Goal: Task Accomplishment & Management: Manage account settings

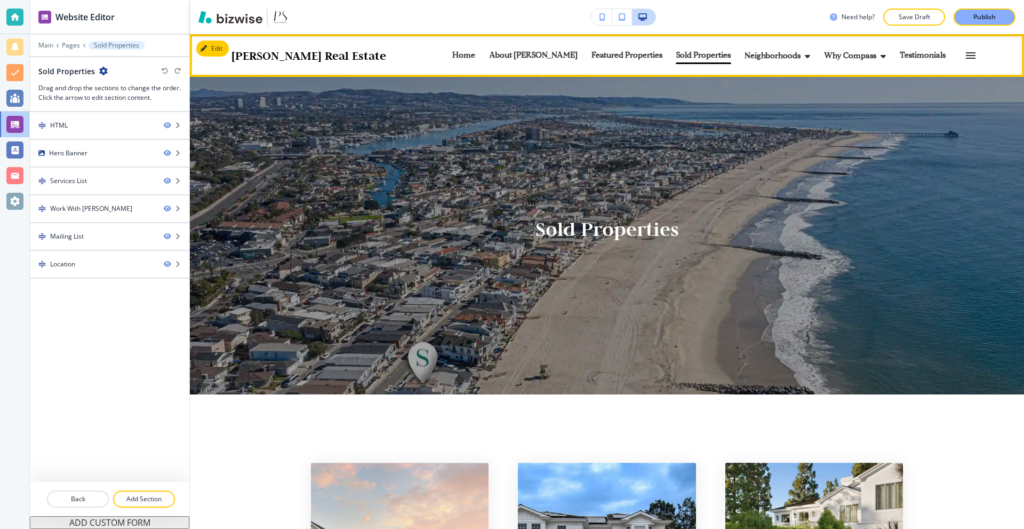
click at [964, 54] on icon "button" at bounding box center [970, 55] width 13 height 13
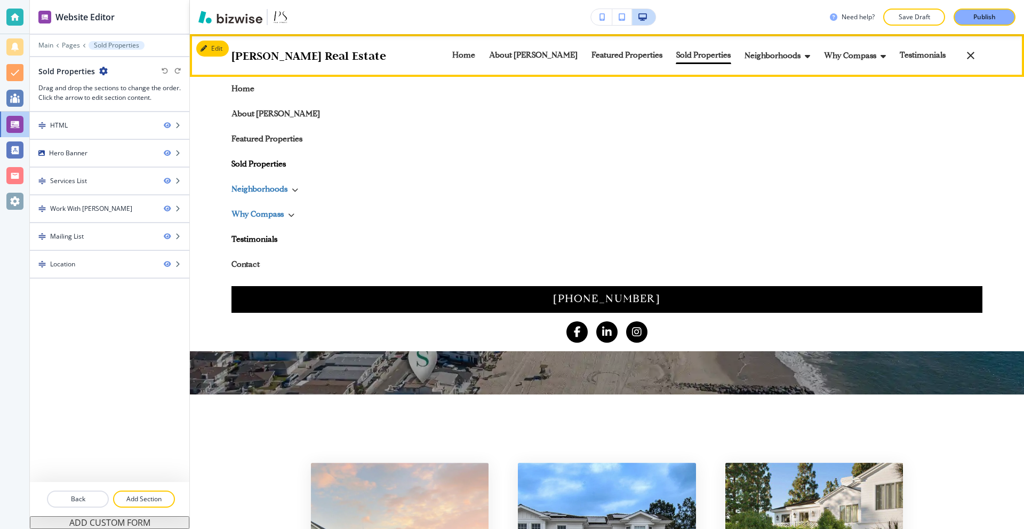
click at [254, 236] on p "Testimonials" at bounding box center [607, 240] width 751 height 8
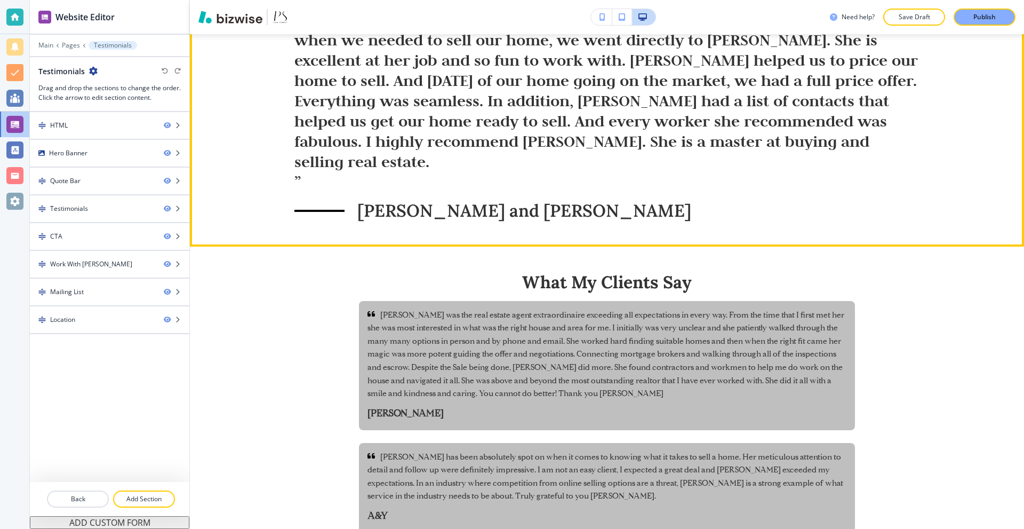
scroll to position [533, 0]
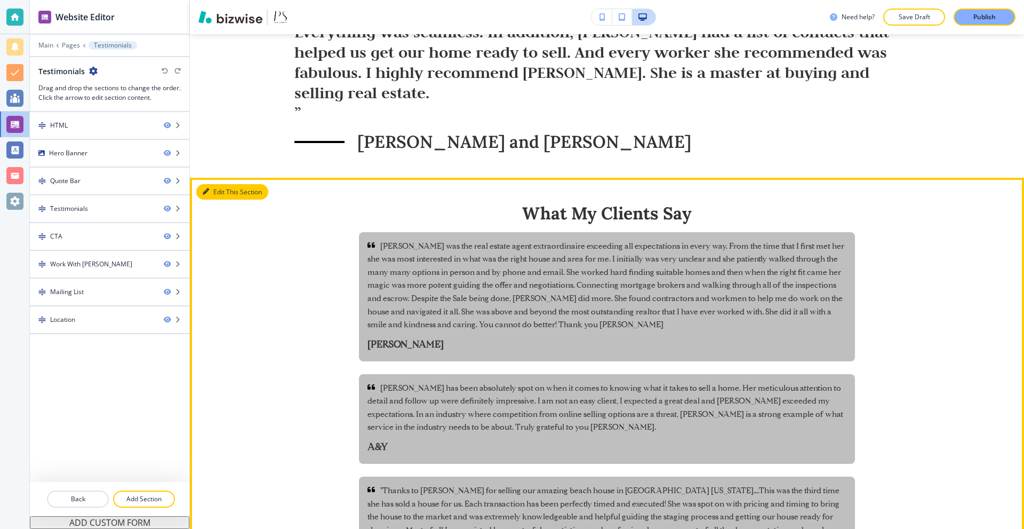
click at [216, 184] on button "Edit This Section" at bounding box center [232, 192] width 72 height 16
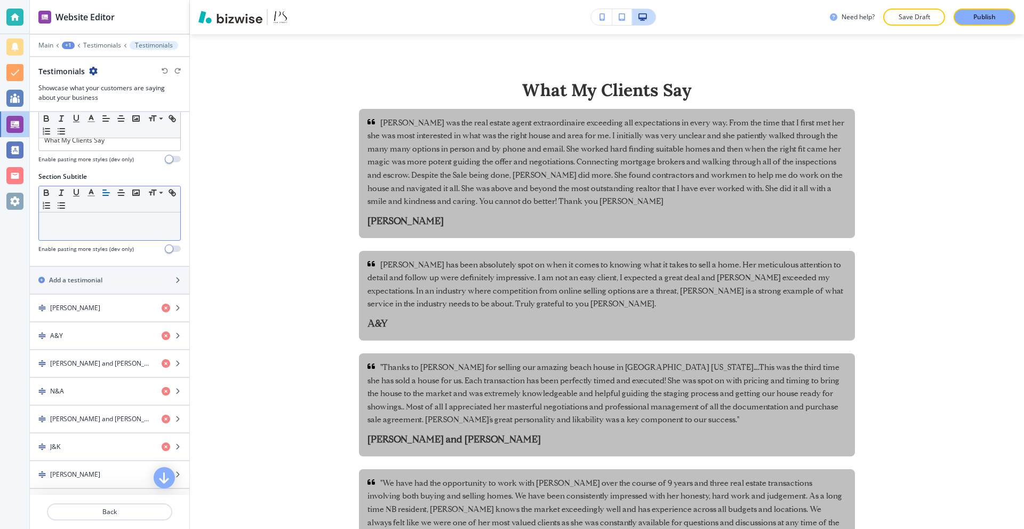
scroll to position [160, 0]
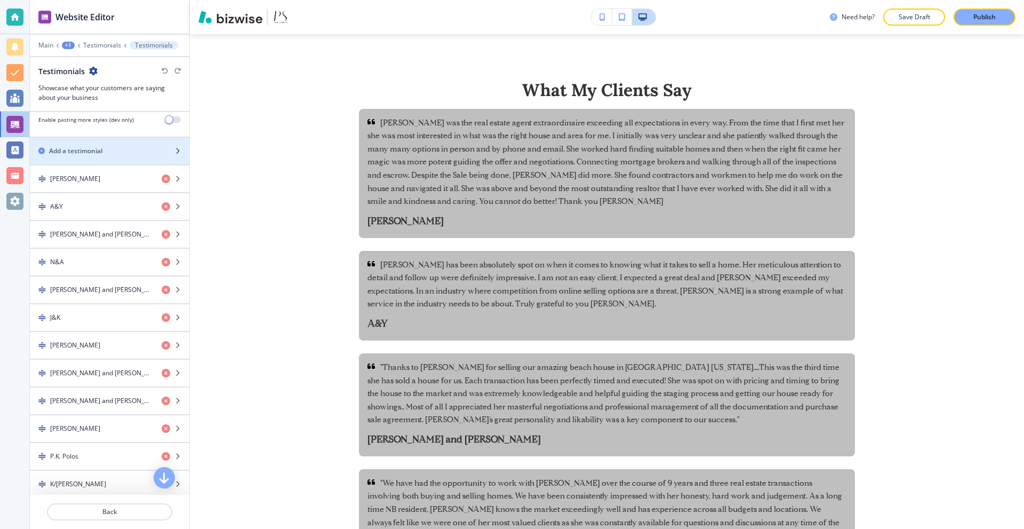
click at [93, 151] on h2 "Add a testimonial" at bounding box center [75, 151] width 53 height 10
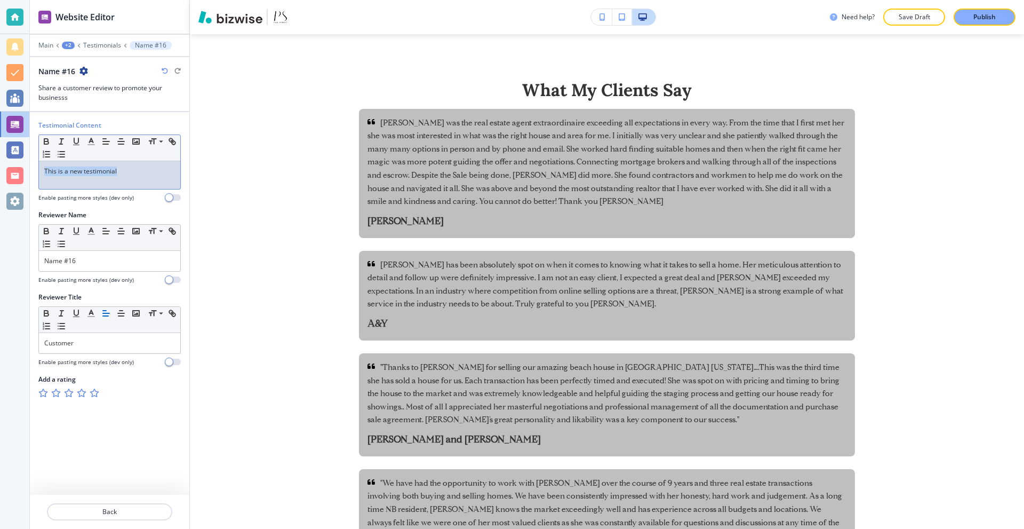
drag, startPoint x: 130, startPoint y: 177, endPoint x: 0, endPoint y: 180, distance: 129.7
click at [0, 181] on div "Website Editor Main +2 Testimonials Name #16 Name #16 Share a customer review t…" at bounding box center [512, 264] width 1024 height 529
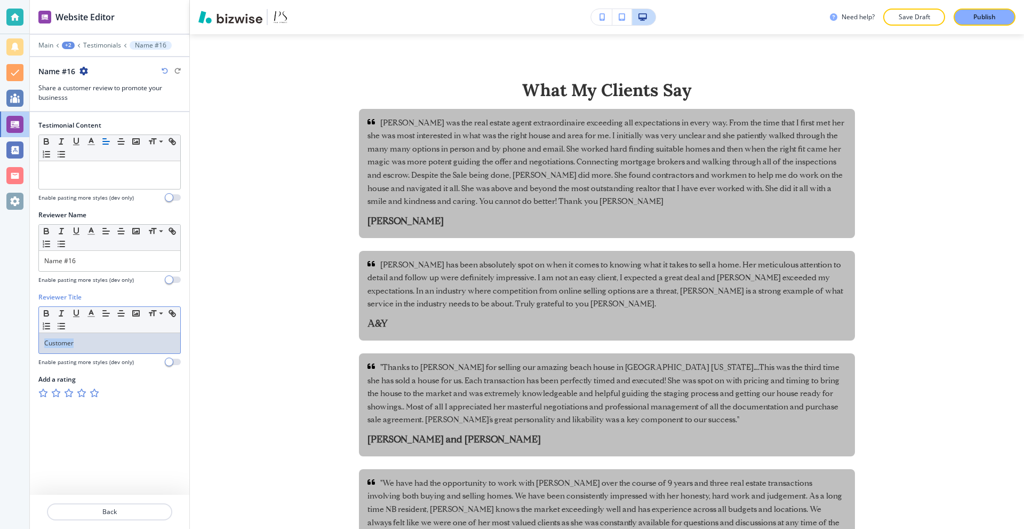
drag, startPoint x: 84, startPoint y: 349, endPoint x: 18, endPoint y: 345, distance: 66.3
click at [18, 345] on div "Website Editor Main +2 Testimonials Name #16 Name #16 Share a customer review t…" at bounding box center [512, 264] width 1024 height 529
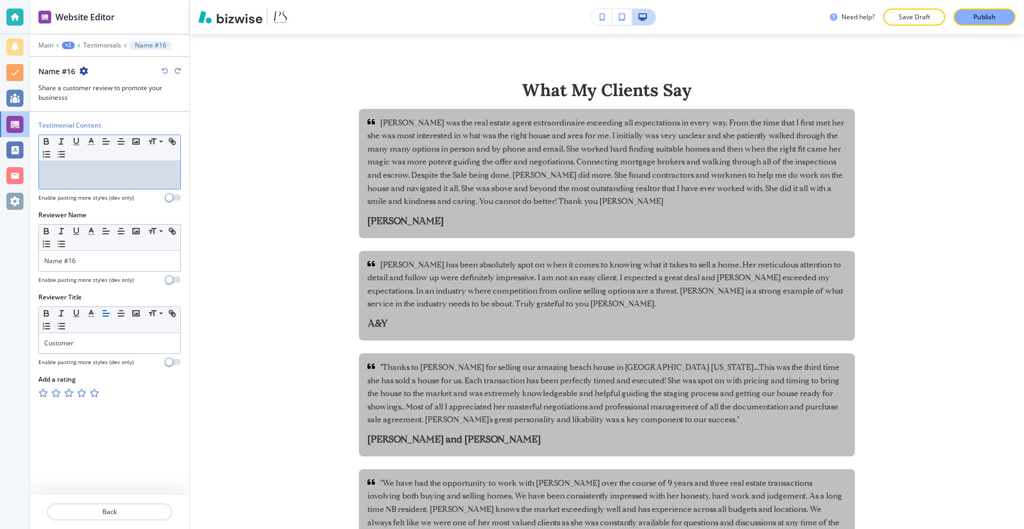
click at [87, 180] on div at bounding box center [109, 175] width 141 height 28
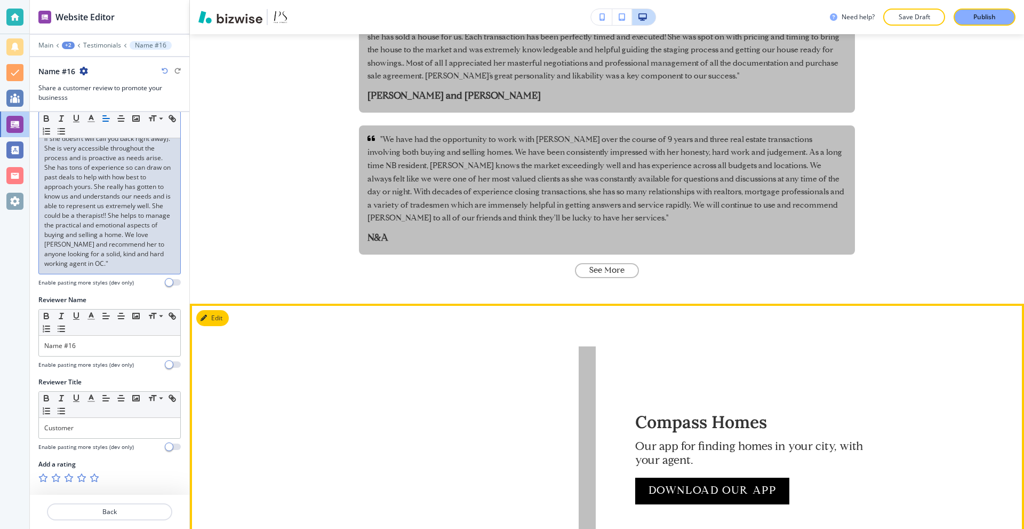
scroll to position [977, 0]
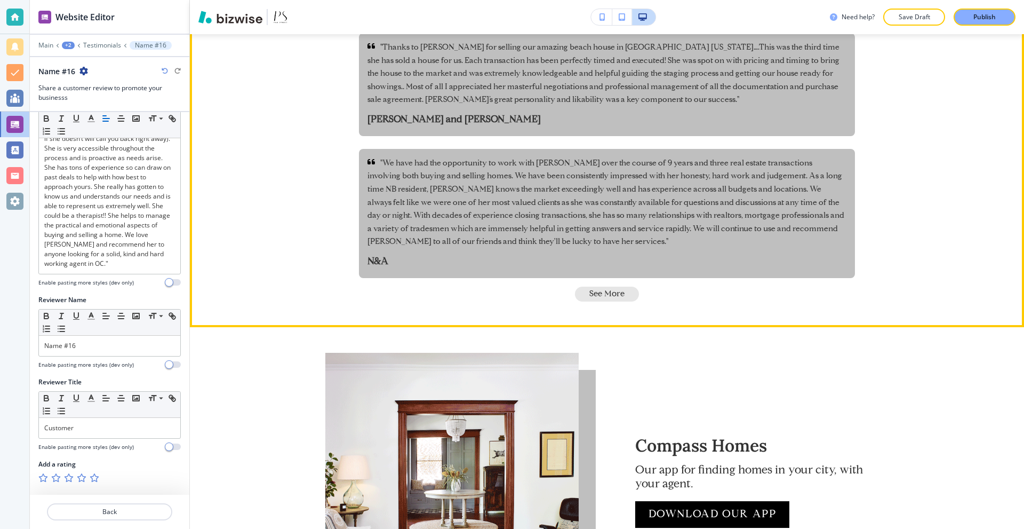
click at [623, 286] on button "See More" at bounding box center [607, 293] width 64 height 15
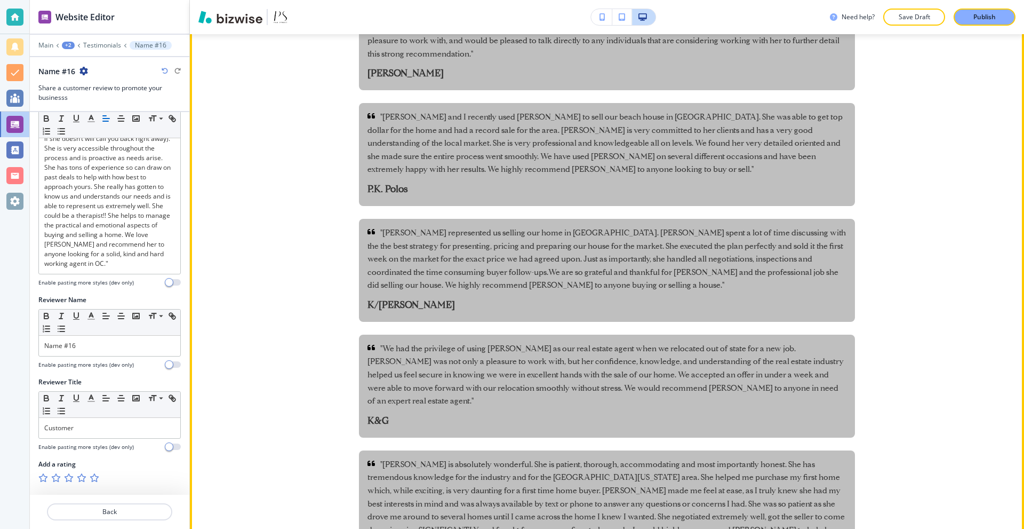
scroll to position [2150, 0]
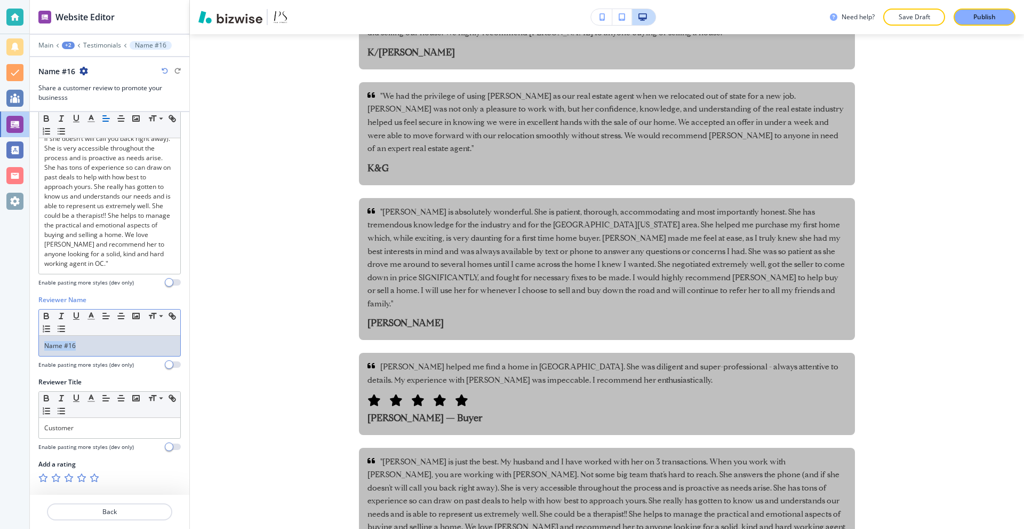
drag, startPoint x: 39, startPoint y: 347, endPoint x: 11, endPoint y: 357, distance: 29.4
click at [0, 351] on div "Website Editor Main +2 Testimonials Name #16 Name #16 Share a customer review t…" at bounding box center [512, 264] width 1024 height 529
drag, startPoint x: 89, startPoint y: 430, endPoint x: 0, endPoint y: 425, distance: 88.7
click at [0, 425] on div "Website Editor Main +2 Testimonials Testimonial Testimonial Share a customer re…" at bounding box center [512, 264] width 1024 height 529
click at [92, 479] on icon "button" at bounding box center [94, 477] width 9 height 9
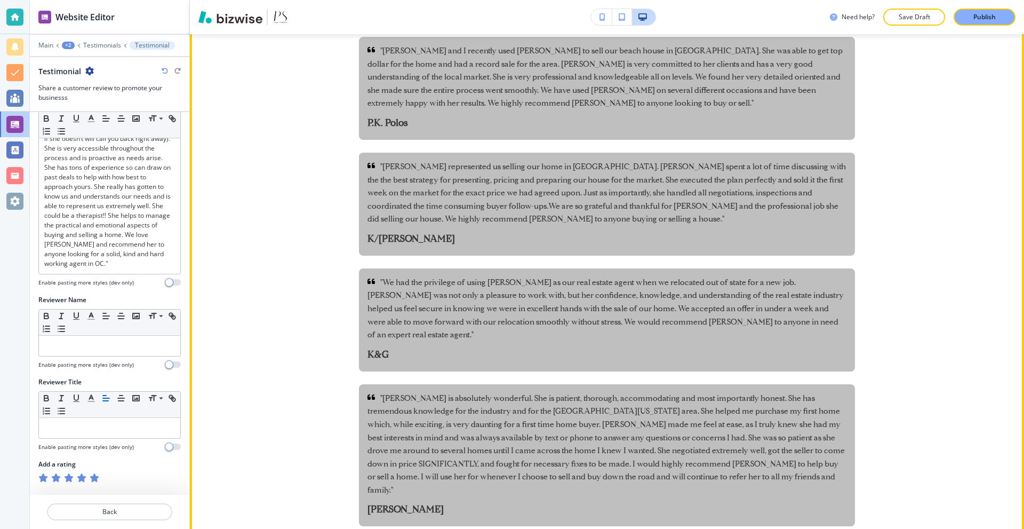
scroll to position [2097, 0]
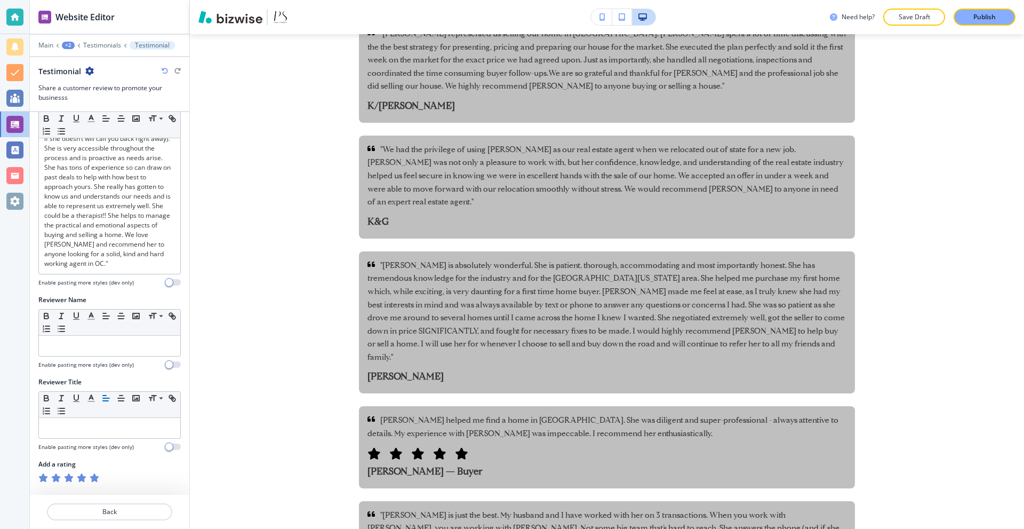
click at [95, 480] on icon "button" at bounding box center [94, 477] width 9 height 9
click at [109, 512] on p "Back" at bounding box center [109, 512] width 123 height 10
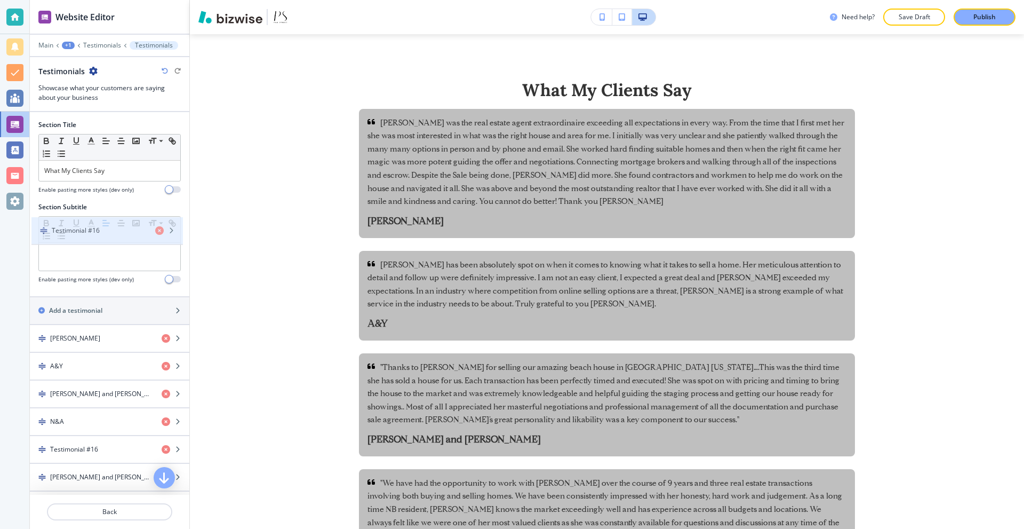
scroll to position [0, 0]
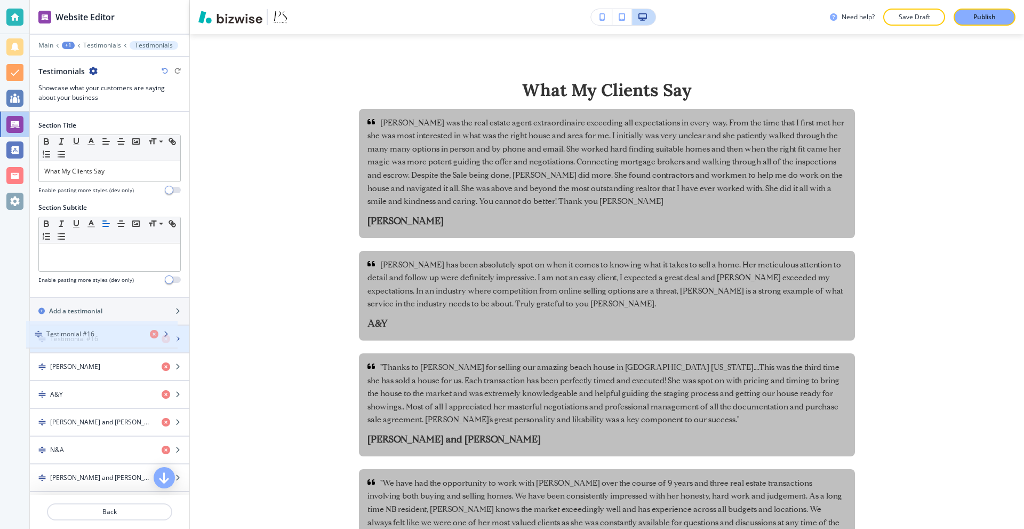
drag, startPoint x: 92, startPoint y: 481, endPoint x: 89, endPoint y: 335, distance: 146.2
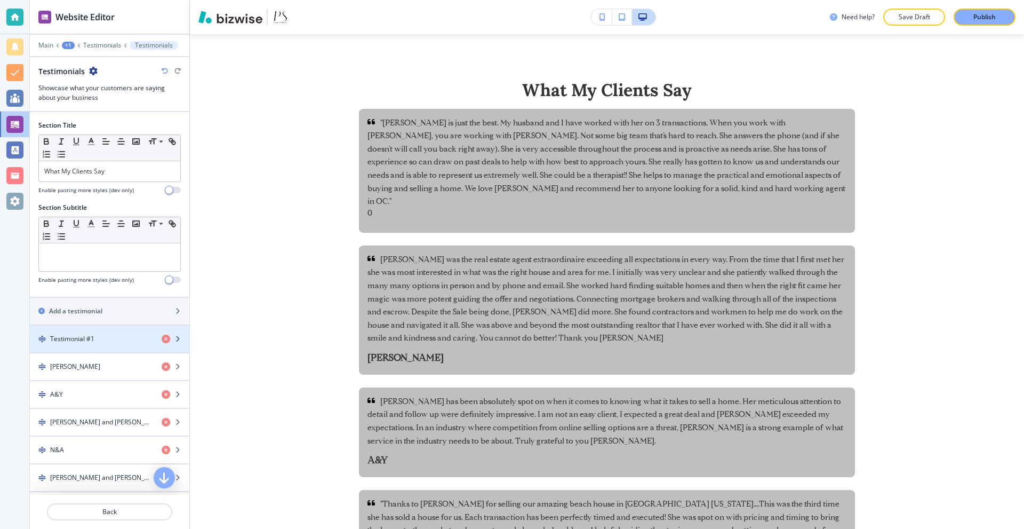
click at [98, 344] on div "button" at bounding box center [110, 348] width 160 height 9
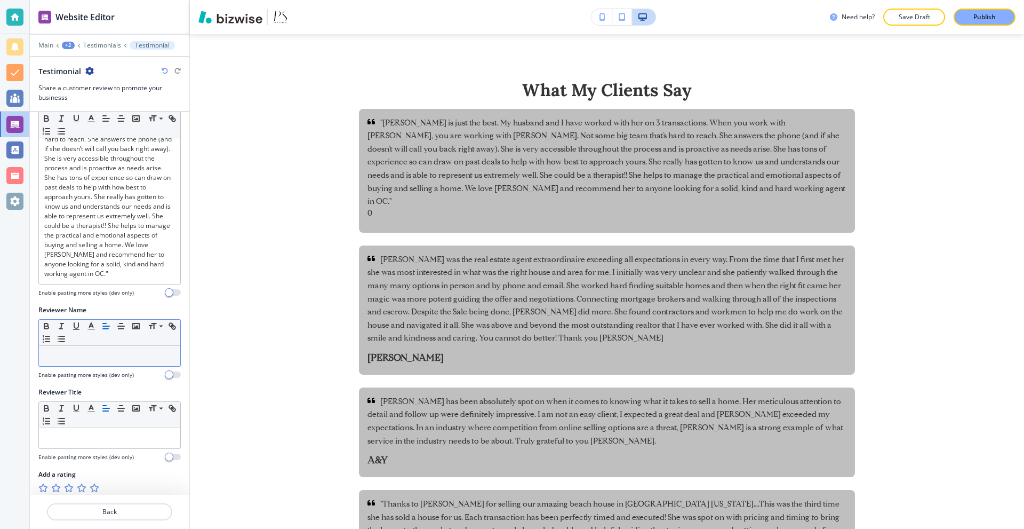
scroll to position [90, 0]
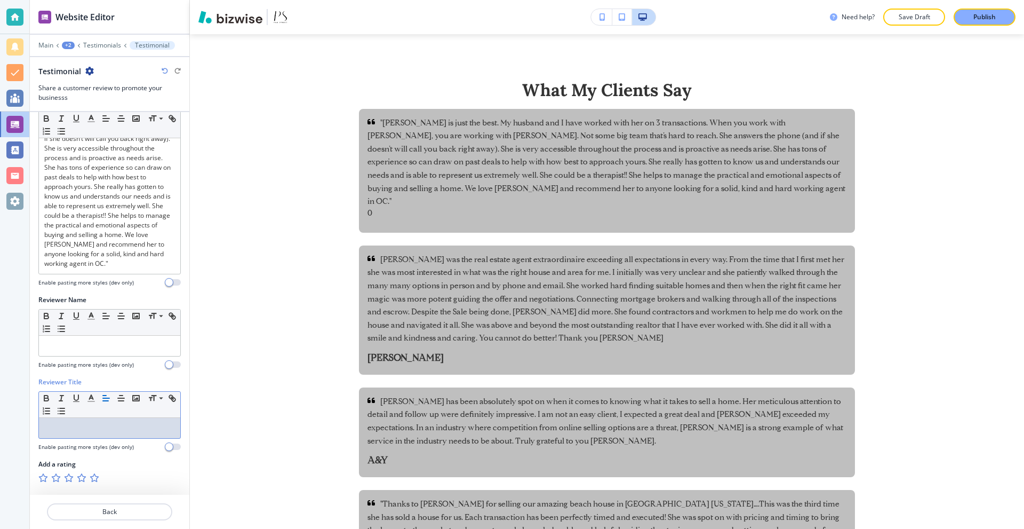
click at [88, 433] on div at bounding box center [109, 428] width 141 height 20
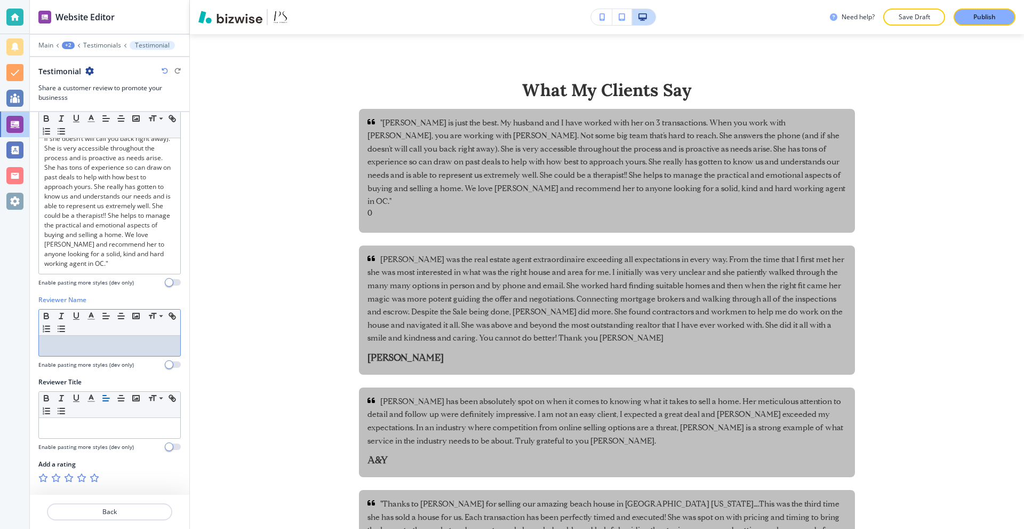
click at [84, 345] on p at bounding box center [109, 346] width 131 height 10
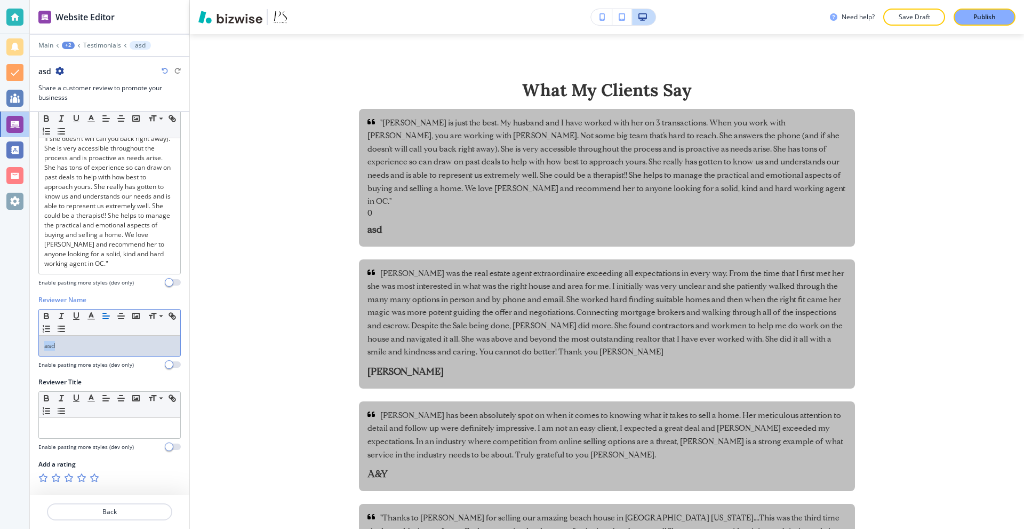
drag, startPoint x: 78, startPoint y: 351, endPoint x: 23, endPoint y: 351, distance: 54.9
click at [23, 351] on div "Website Editor Main +2 Testimonials asd asd Share a customer review to promote …" at bounding box center [512, 264] width 1024 height 529
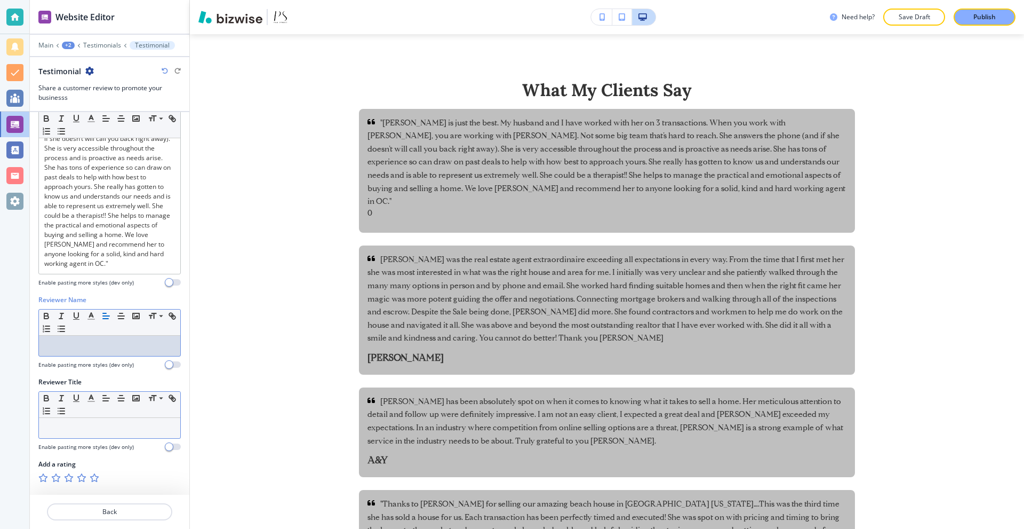
click at [83, 423] on p at bounding box center [109, 428] width 131 height 10
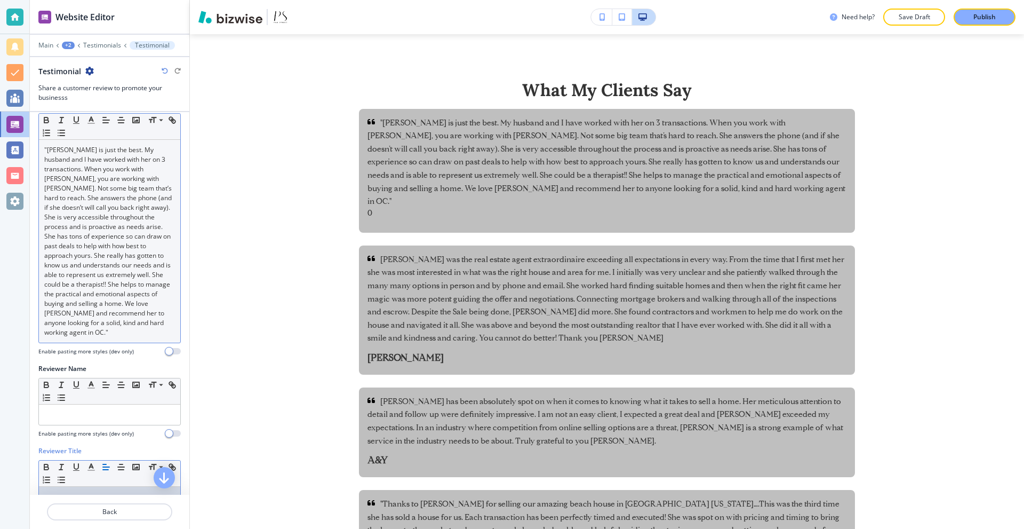
scroll to position [0, 0]
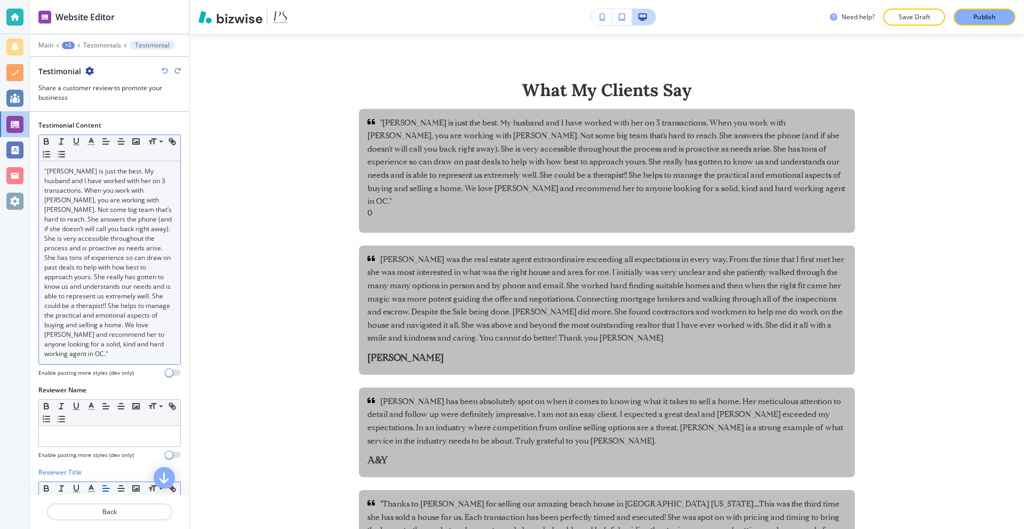
click at [87, 356] on p ""[PERSON_NAME] is just the best. My husband and I have worked with her on 3 tra…" at bounding box center [109, 262] width 131 height 192
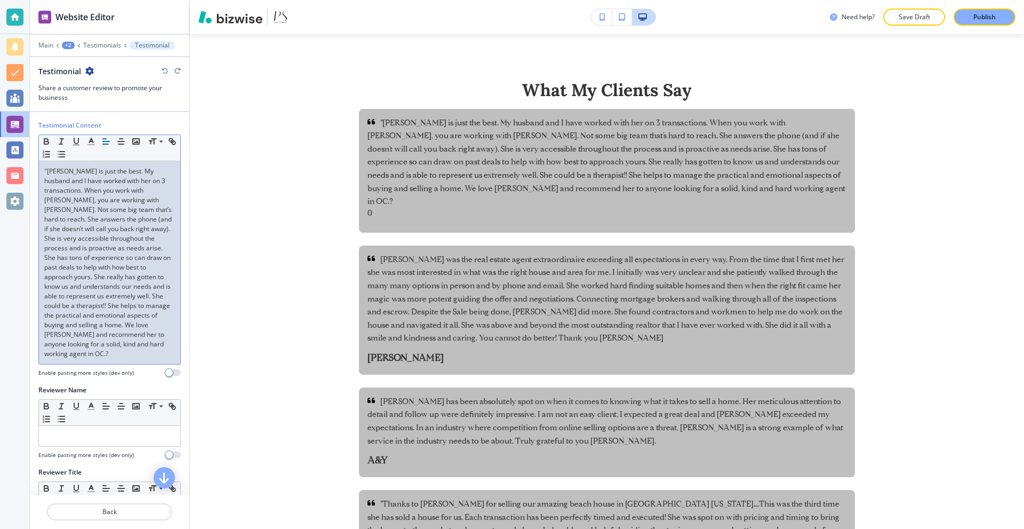
click at [84, 355] on p ""[PERSON_NAME] is just the best. My husband and I have worked with her on 3 tra…" at bounding box center [109, 262] width 131 height 192
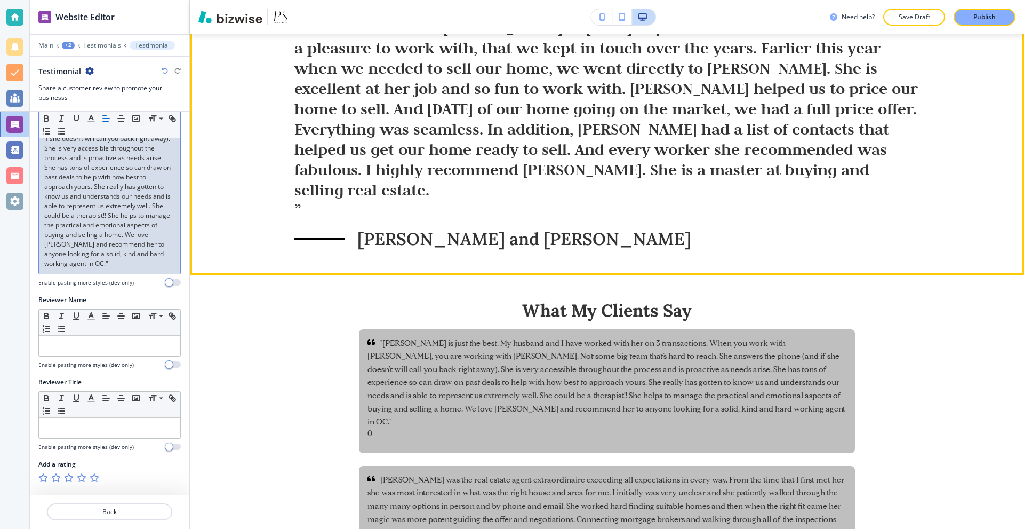
scroll to position [390, 0]
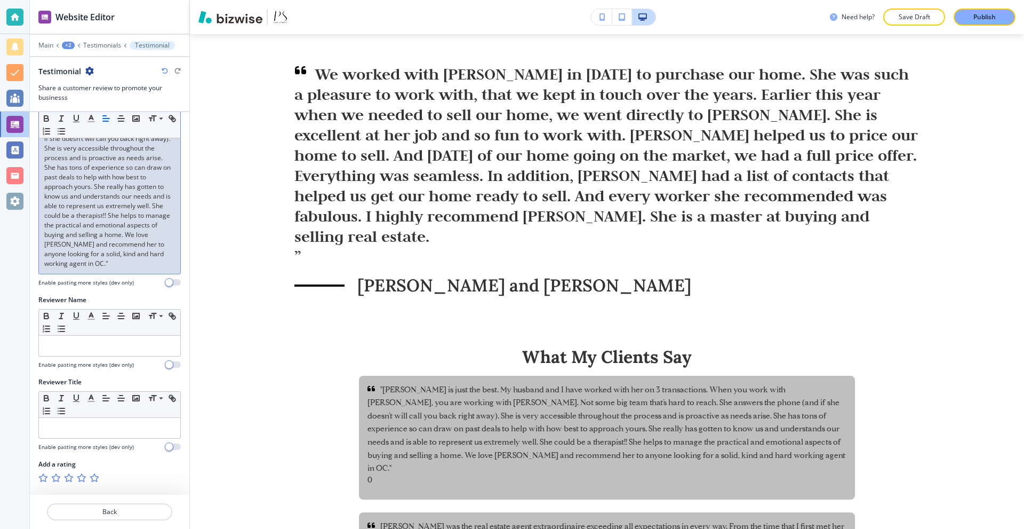
click at [977, 9] on button "Publish" at bounding box center [985, 17] width 62 height 17
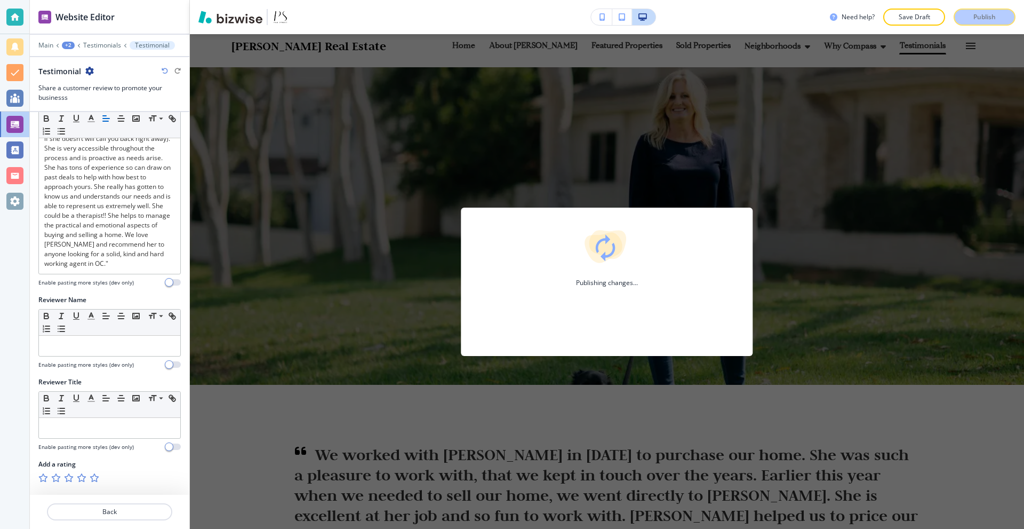
scroll to position [0, 0]
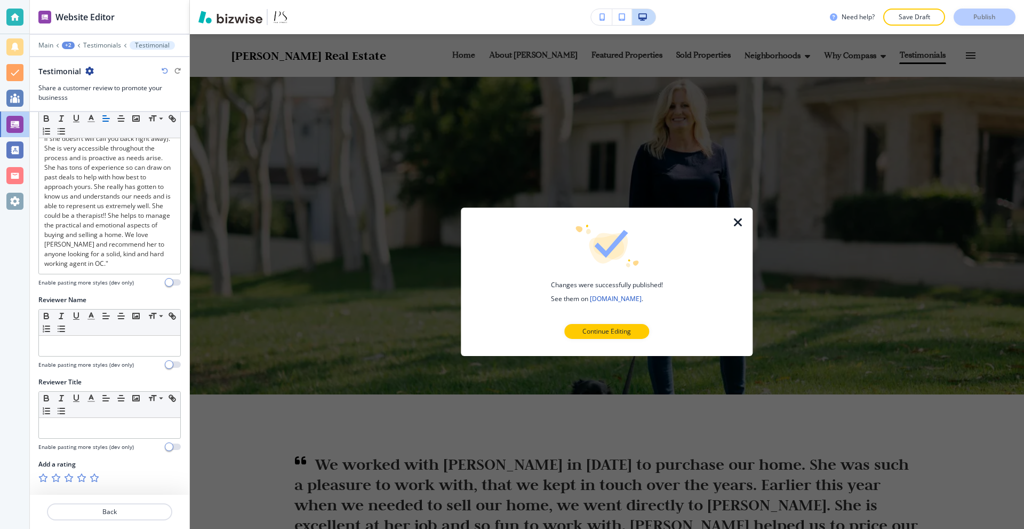
click at [740, 225] on icon "button" at bounding box center [738, 222] width 13 height 13
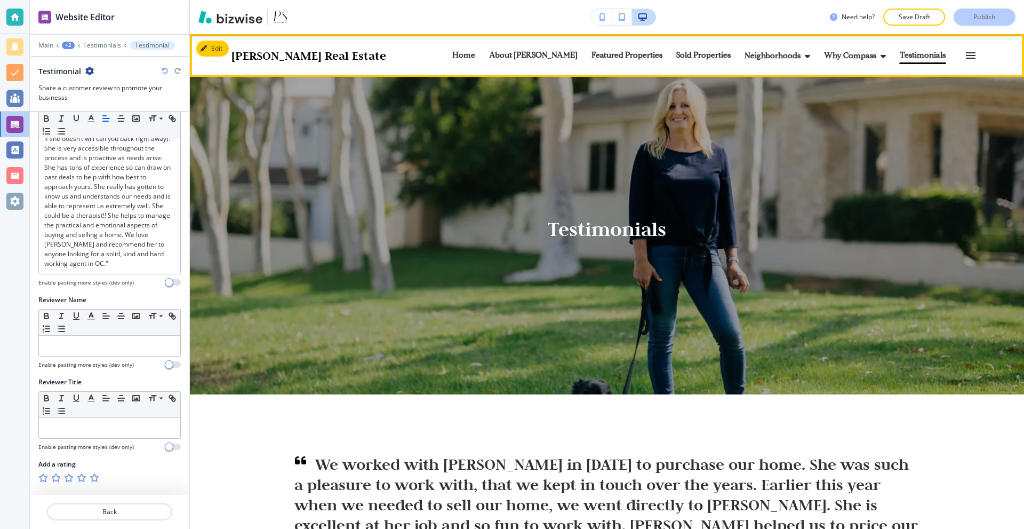
click at [676, 52] on p "Sold Properties" at bounding box center [703, 56] width 54 height 8
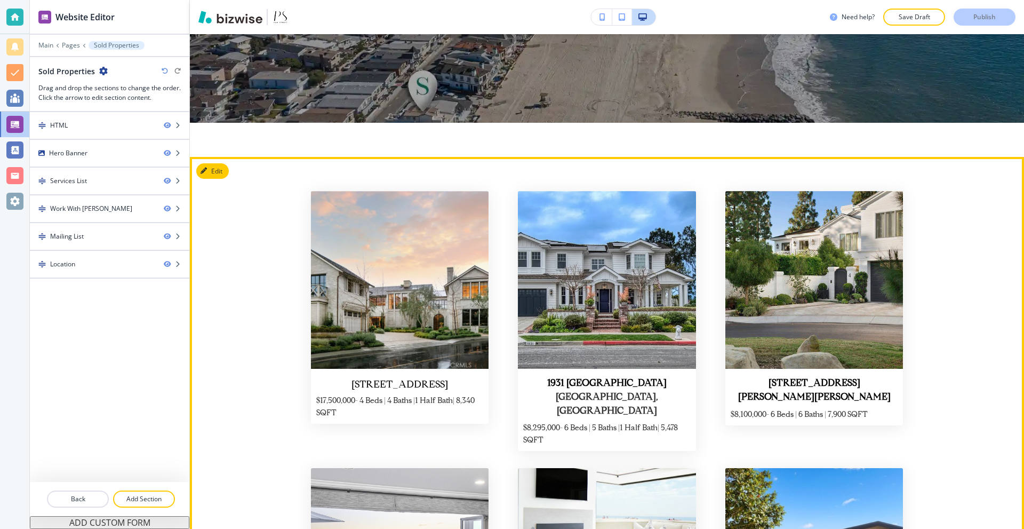
scroll to position [267, 0]
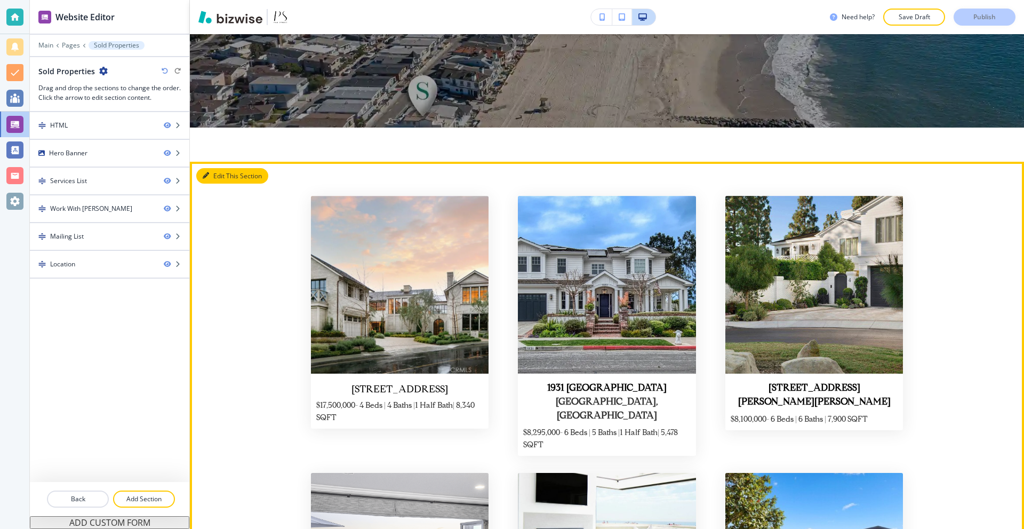
click at [204, 179] on button "Edit This Section" at bounding box center [232, 176] width 72 height 16
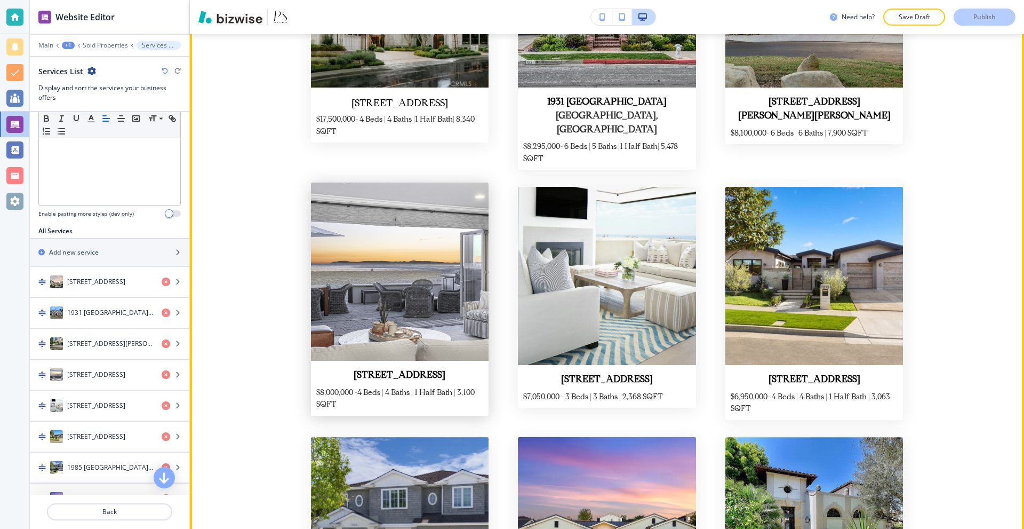
scroll to position [554, 0]
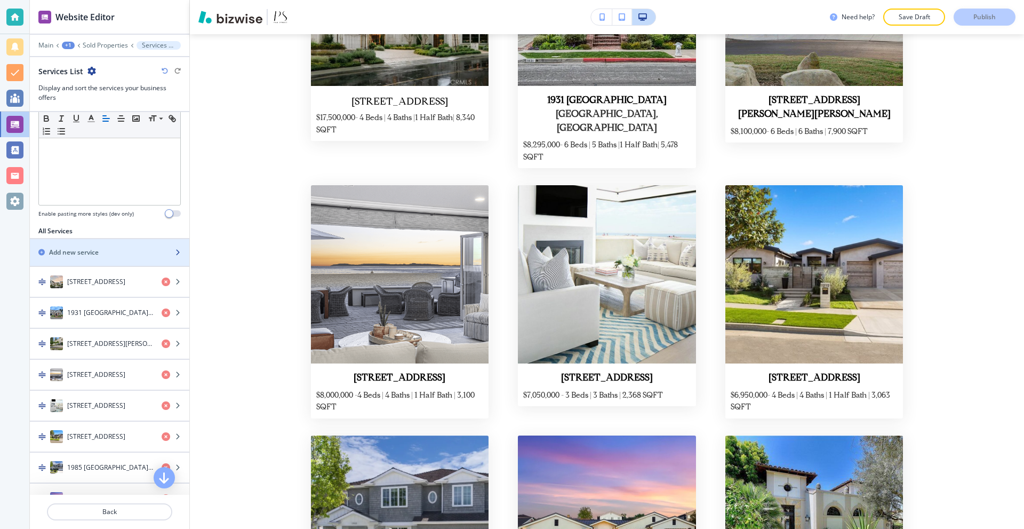
click at [121, 259] on div "button" at bounding box center [110, 261] width 160 height 9
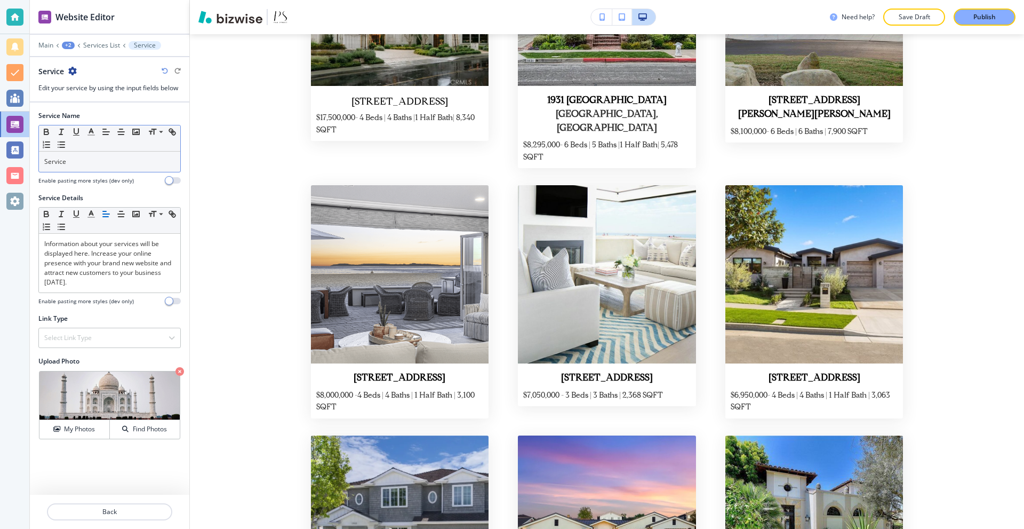
click at [81, 158] on p "Service" at bounding box center [109, 162] width 131 height 10
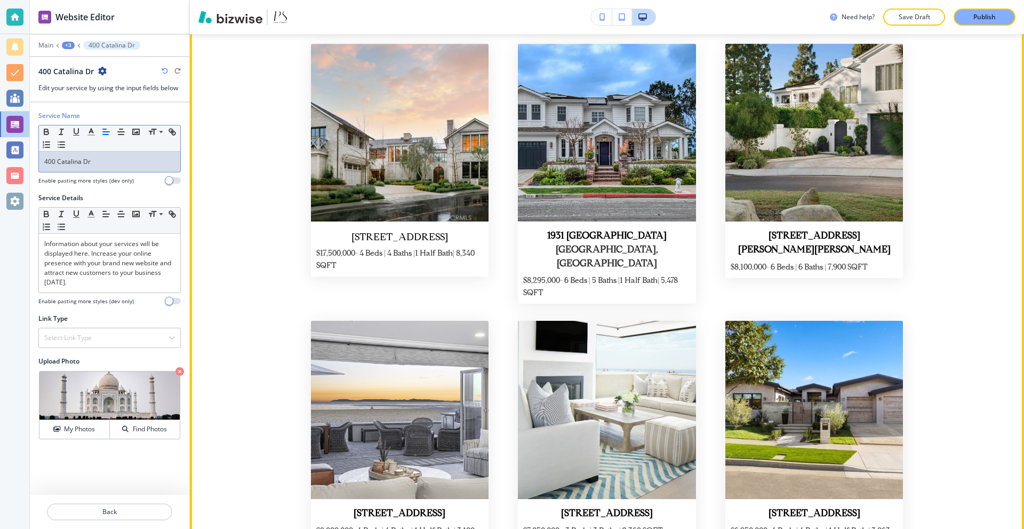
scroll to position [341, 0]
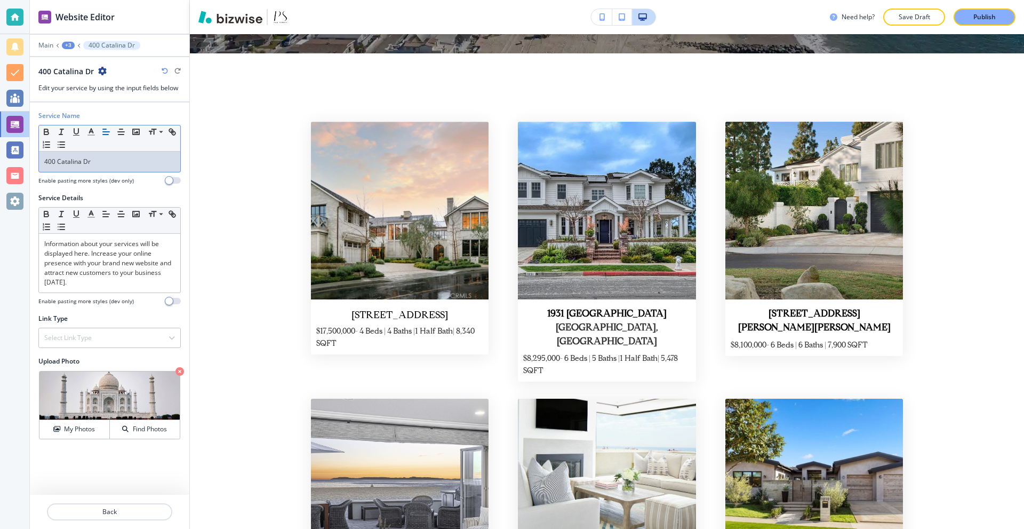
click at [110, 160] on p "400 Catalina Dr" at bounding box center [109, 162] width 131 height 10
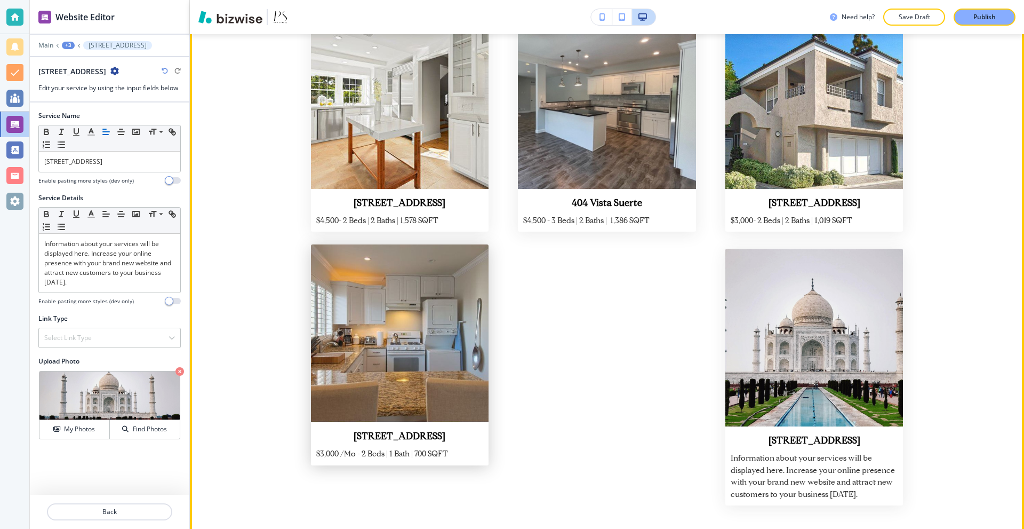
scroll to position [7381, 0]
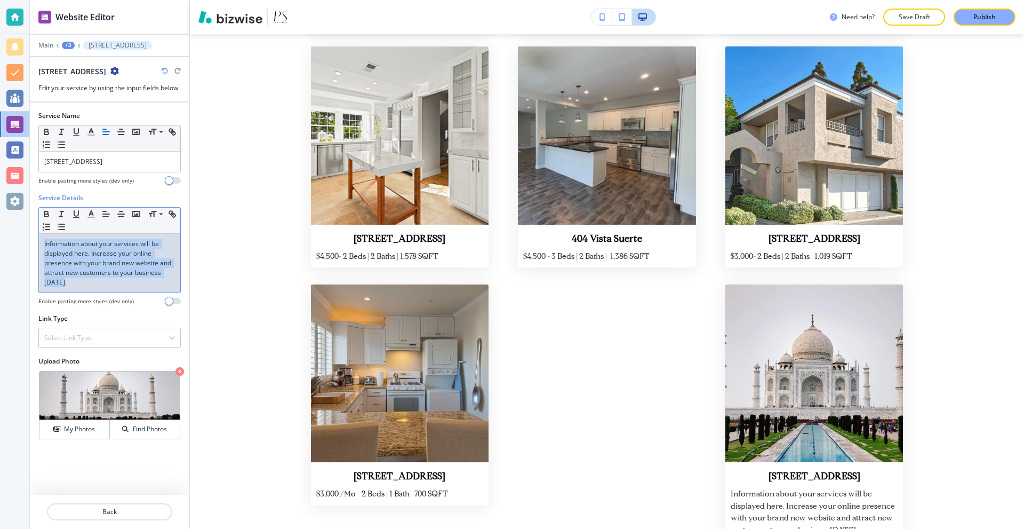
drag, startPoint x: 92, startPoint y: 289, endPoint x: 41, endPoint y: 238, distance: 72.0
click at [41, 238] on div "Information about your services will be displayed here. Increase your online pr…" at bounding box center [109, 263] width 141 height 59
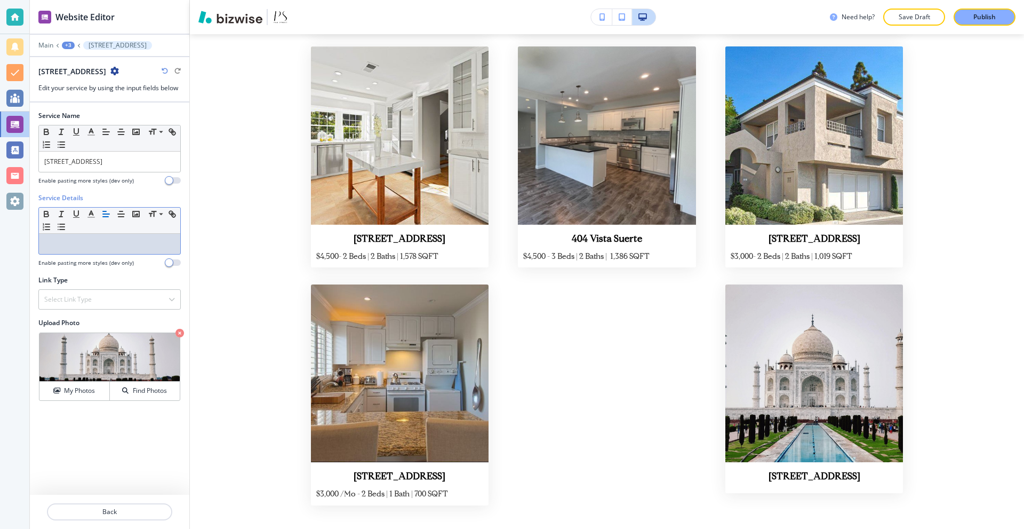
click at [102, 241] on p at bounding box center [109, 244] width 131 height 10
click at [71, 290] on div "Select Link Type" at bounding box center [109, 299] width 141 height 19
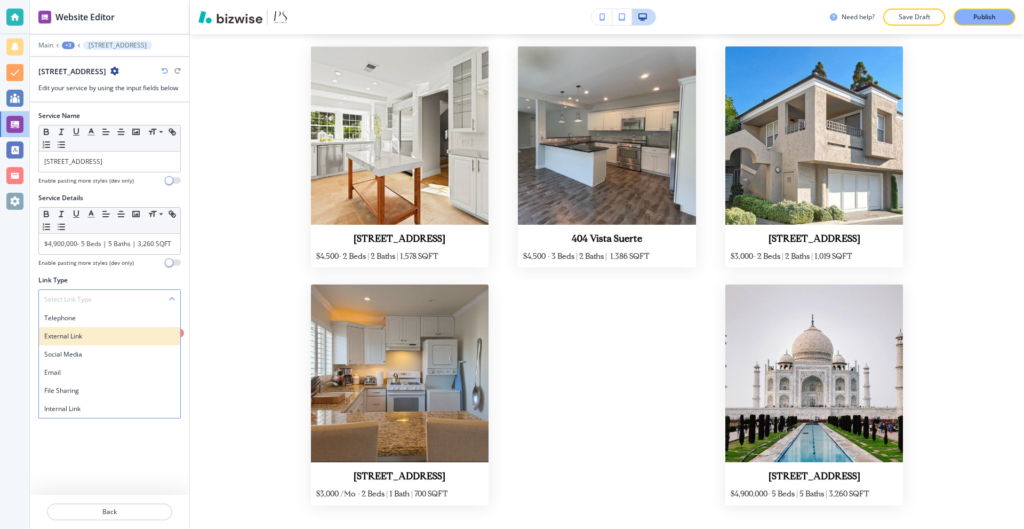
click at [89, 336] on h4 "External Link" at bounding box center [109, 336] width 131 height 10
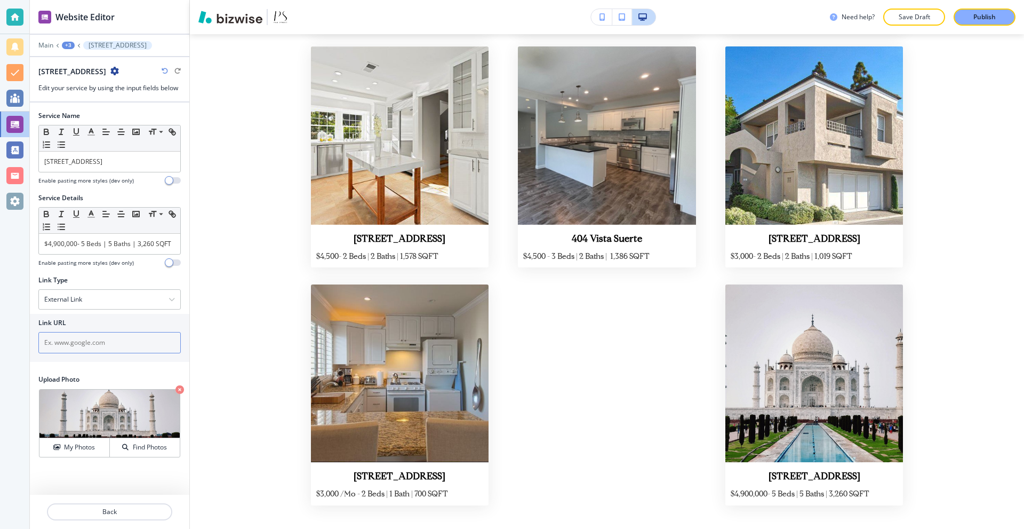
click at [64, 340] on input "text" at bounding box center [109, 342] width 142 height 21
paste input "[URL][DOMAIN_NAME]"
type input "[URL][DOMAIN_NAME]"
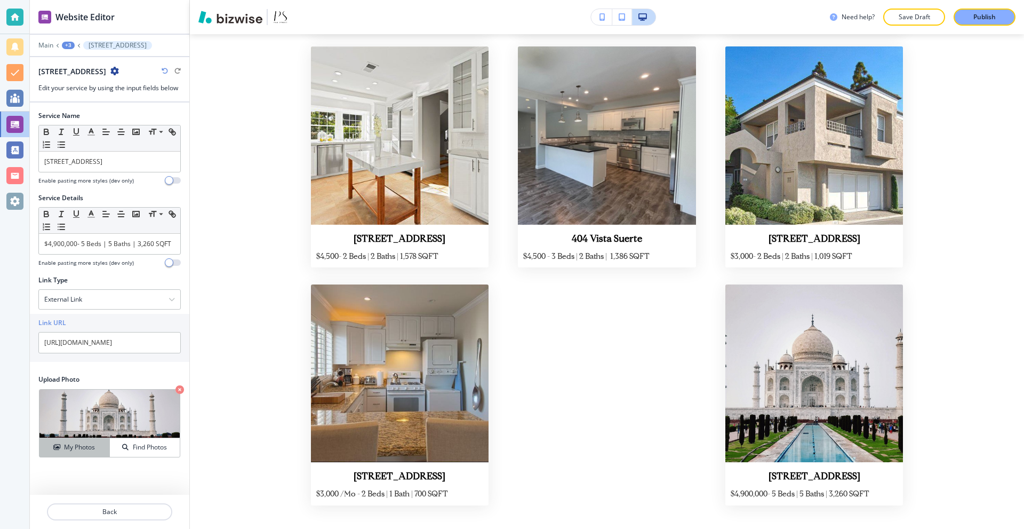
click at [89, 446] on h4 "My Photos" at bounding box center [79, 447] width 31 height 10
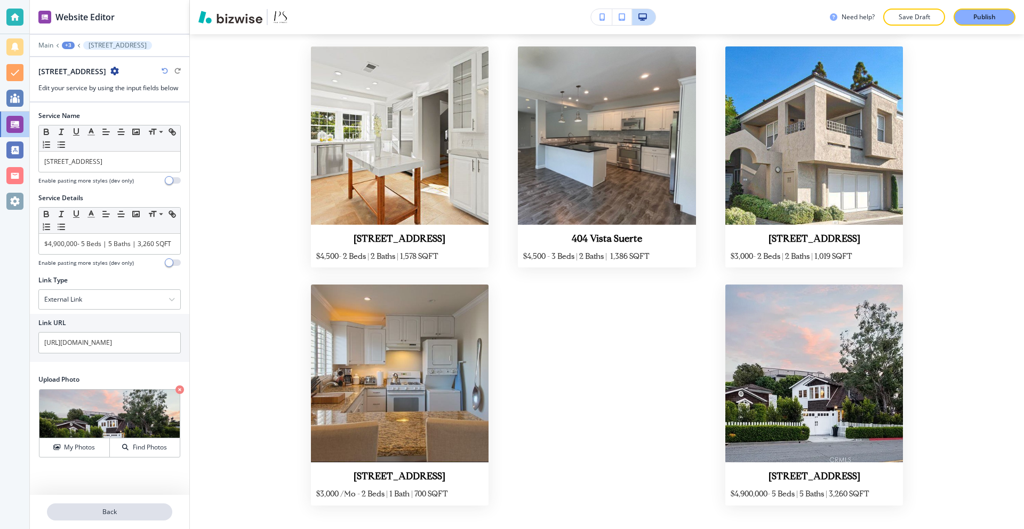
click at [111, 513] on p "Back" at bounding box center [109, 512] width 123 height 10
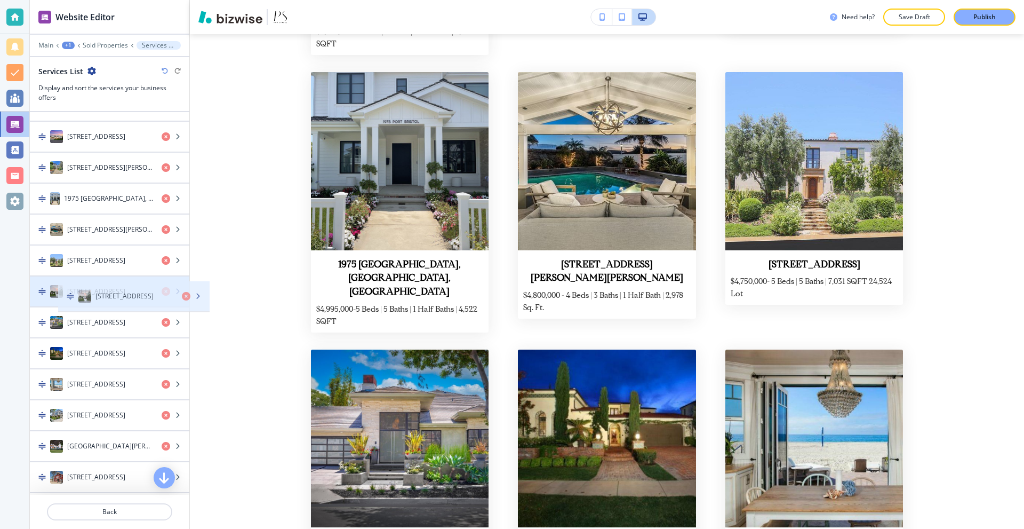
scroll to position [624, 0]
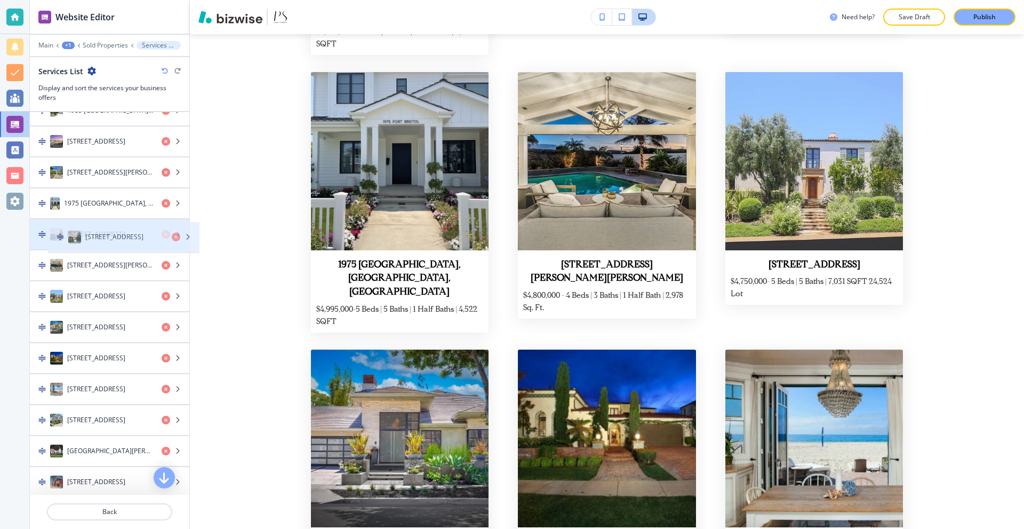
drag, startPoint x: 94, startPoint y: 422, endPoint x: 112, endPoint y: 238, distance: 184.9
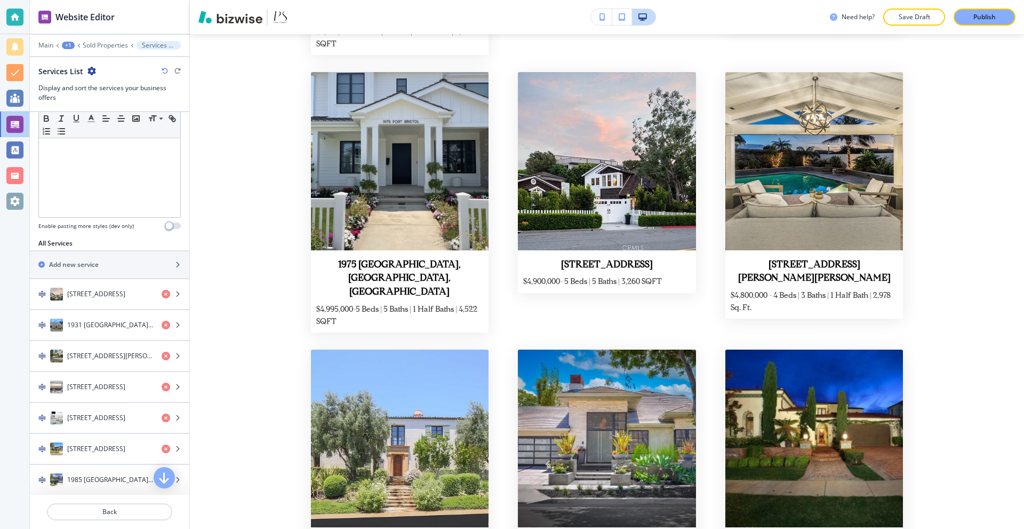
scroll to position [267, 0]
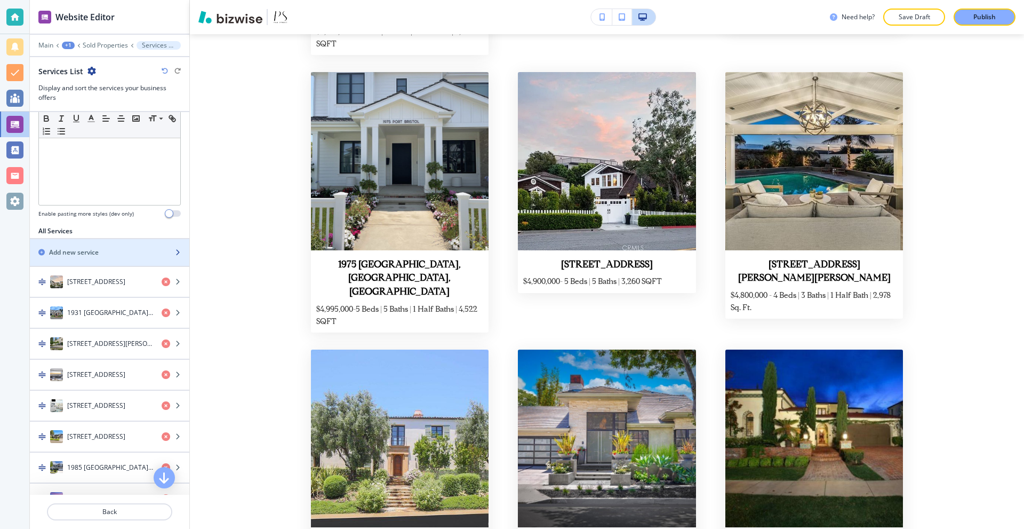
click at [90, 251] on h2 "Add new service" at bounding box center [74, 253] width 50 height 10
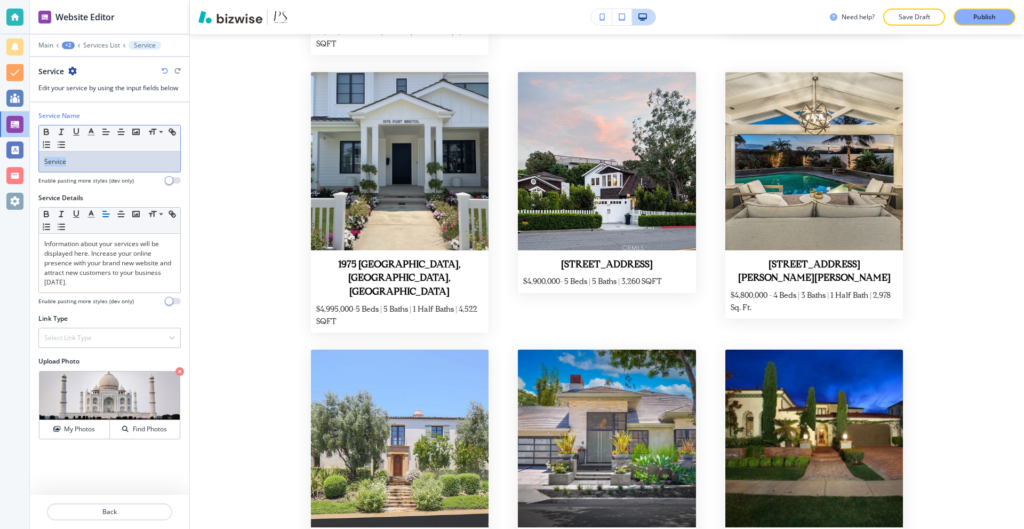
drag, startPoint x: 91, startPoint y: 162, endPoint x: 13, endPoint y: 163, distance: 78.4
click at [13, 163] on div "Website Editor Main +2 Services List Service Service Edit your service by using…" at bounding box center [512, 264] width 1024 height 529
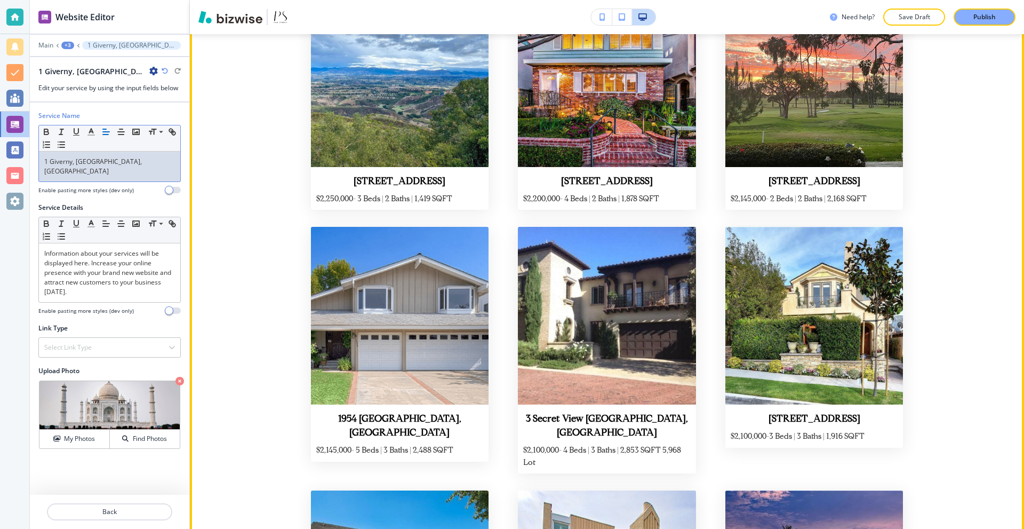
scroll to position [4448, 0]
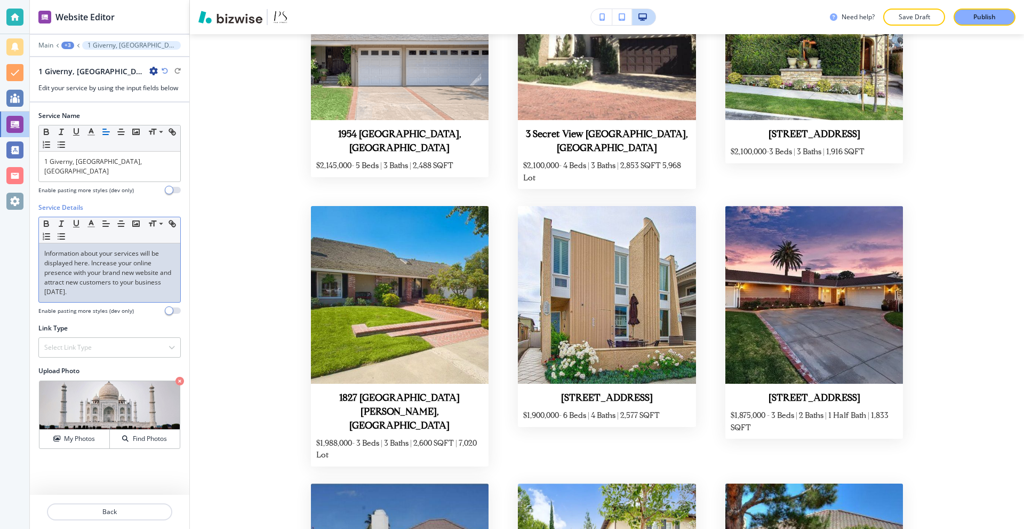
click at [100, 280] on p "Information about your services will be displayed here. Increase your online pr…" at bounding box center [109, 273] width 131 height 48
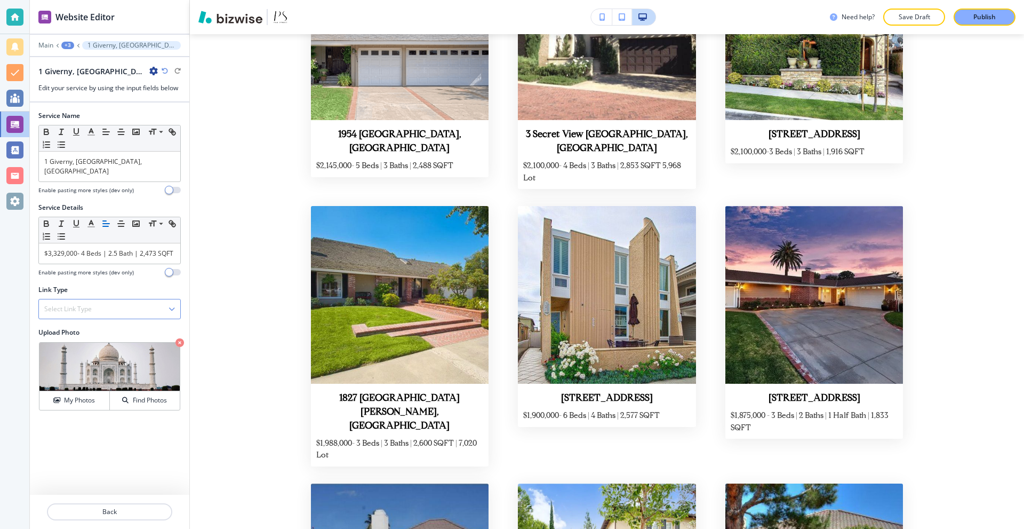
drag, startPoint x: 106, startPoint y: 301, endPoint x: 97, endPoint y: 331, distance: 31.7
click at [107, 301] on div "Select Link Type" at bounding box center [109, 308] width 141 height 19
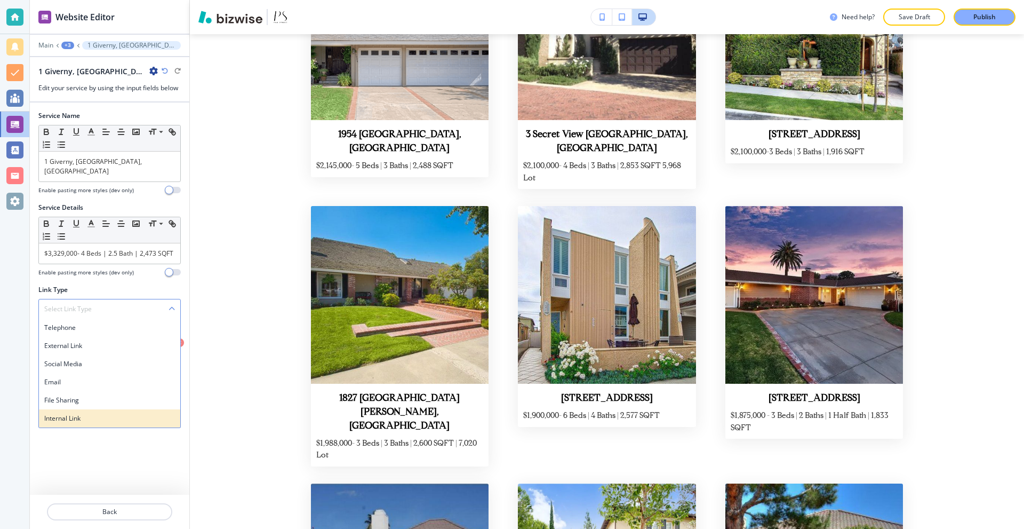
click at [84, 409] on div "Internal Link" at bounding box center [109, 418] width 141 height 18
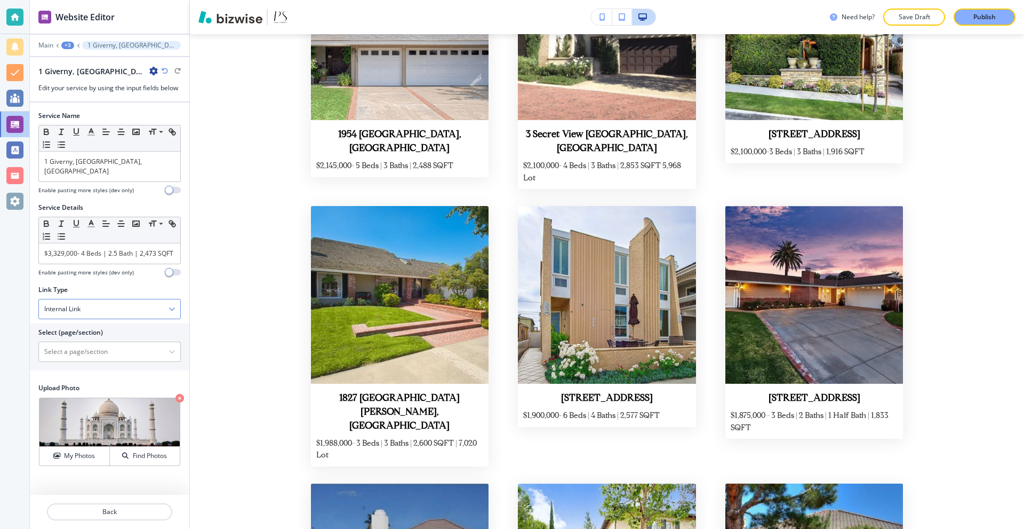
click at [106, 302] on div "Internal Link" at bounding box center [109, 308] width 141 height 19
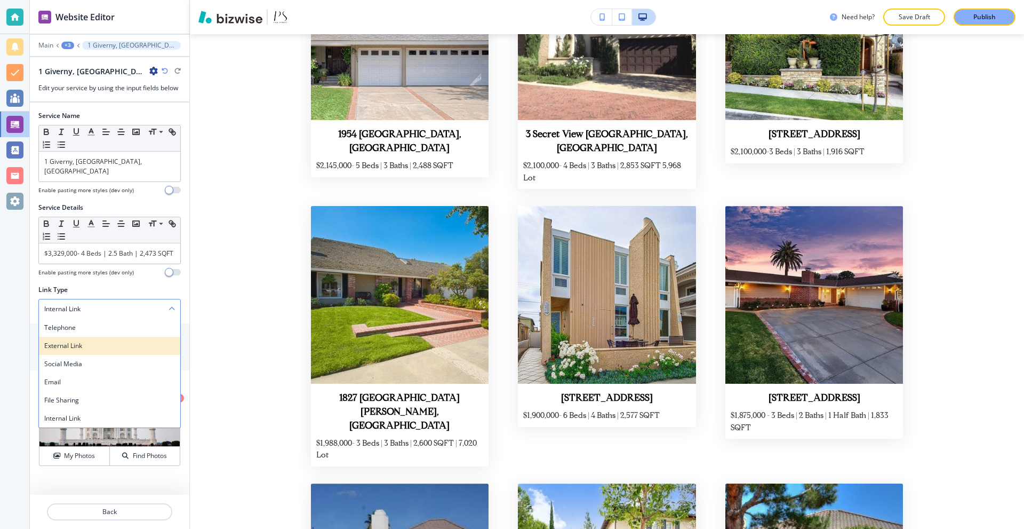
click at [91, 341] on h4 "External Link" at bounding box center [109, 346] width 131 height 10
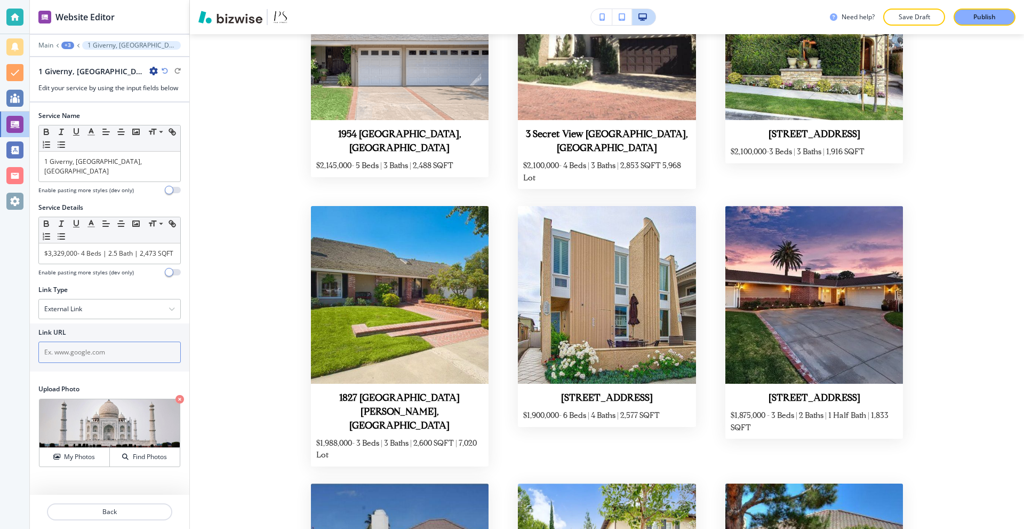
click at [87, 342] on input "text" at bounding box center [109, 351] width 142 height 21
paste input "[URL][DOMAIN_NAME]"
type input "[URL][DOMAIN_NAME]"
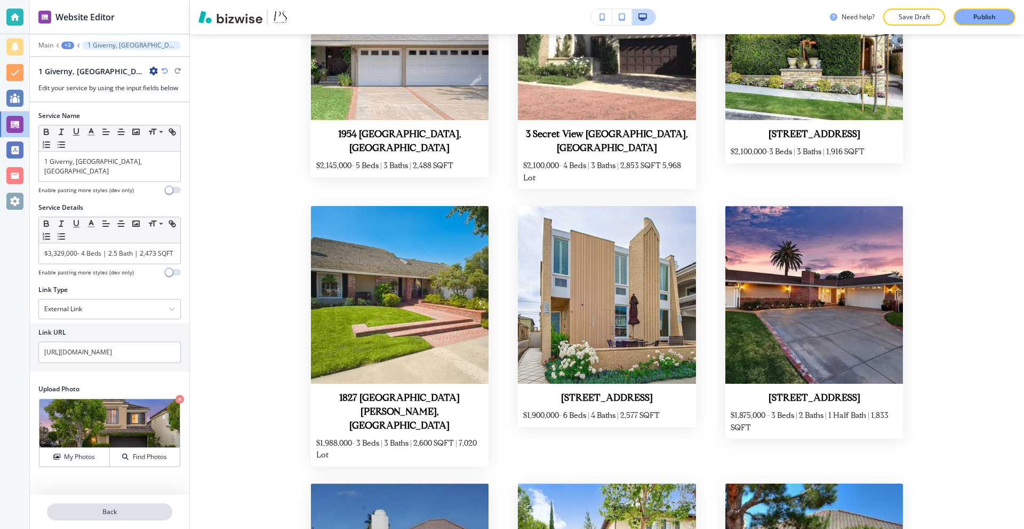
click at [111, 505] on button "Back" at bounding box center [109, 511] width 125 height 17
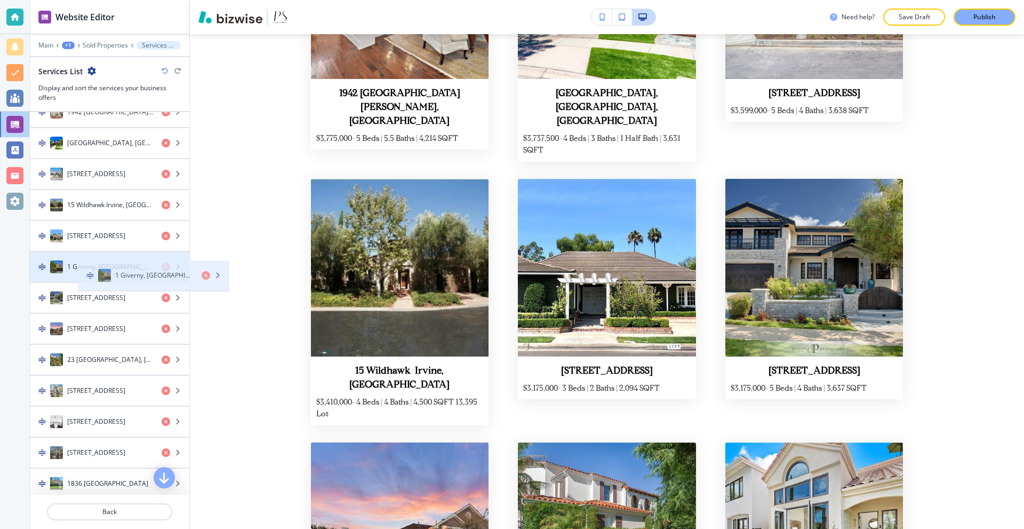
scroll to position [1081, 0]
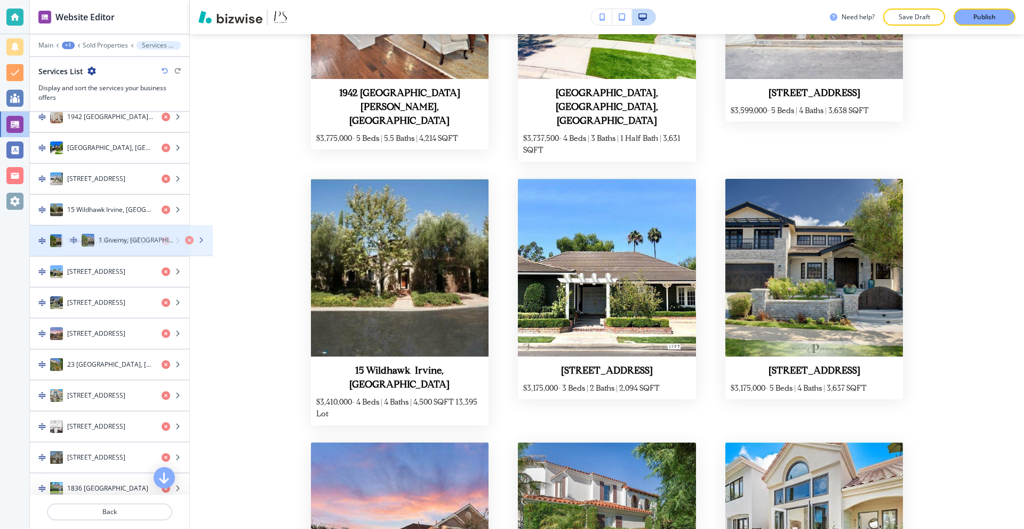
drag, startPoint x: 83, startPoint y: 416, endPoint x: 114, endPoint y: 235, distance: 183.6
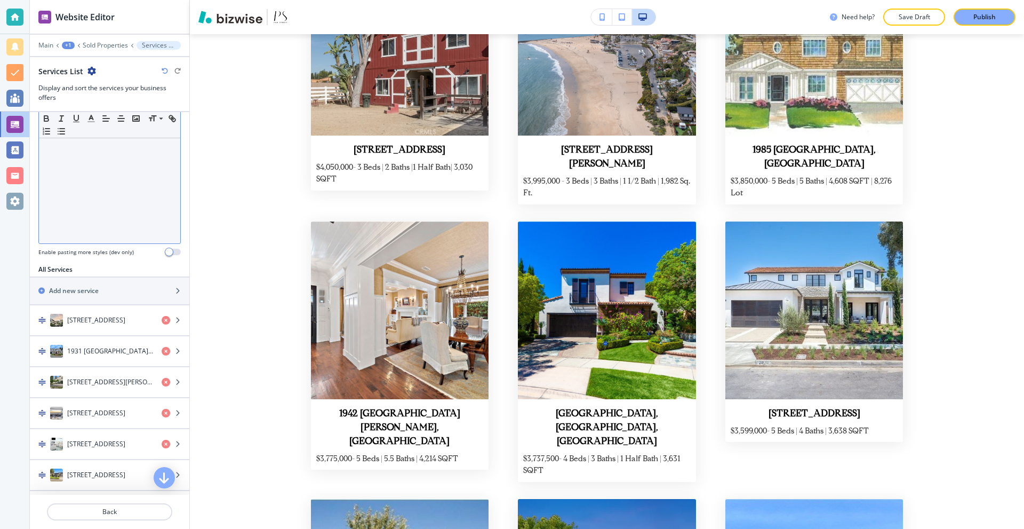
scroll to position [228, 0]
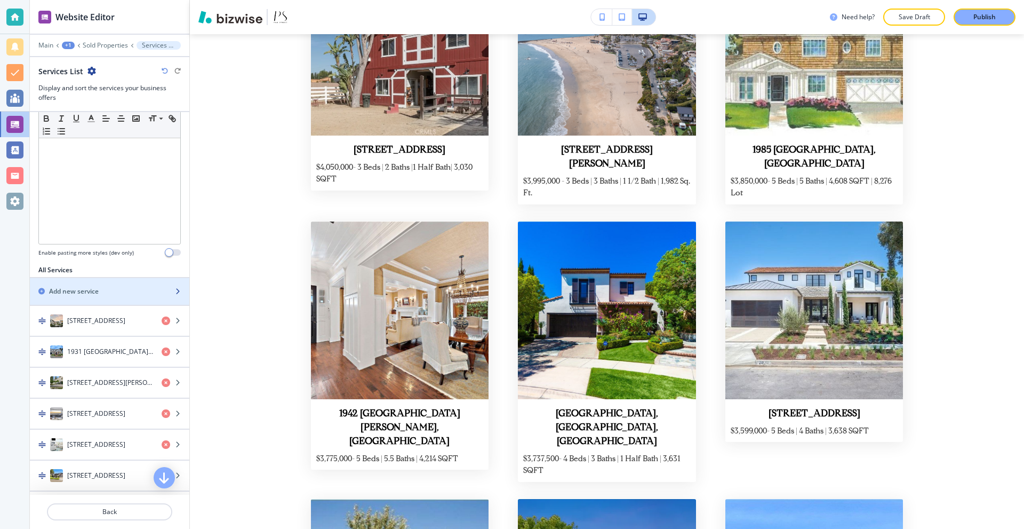
click at [109, 291] on div "Add new service" at bounding box center [98, 291] width 136 height 10
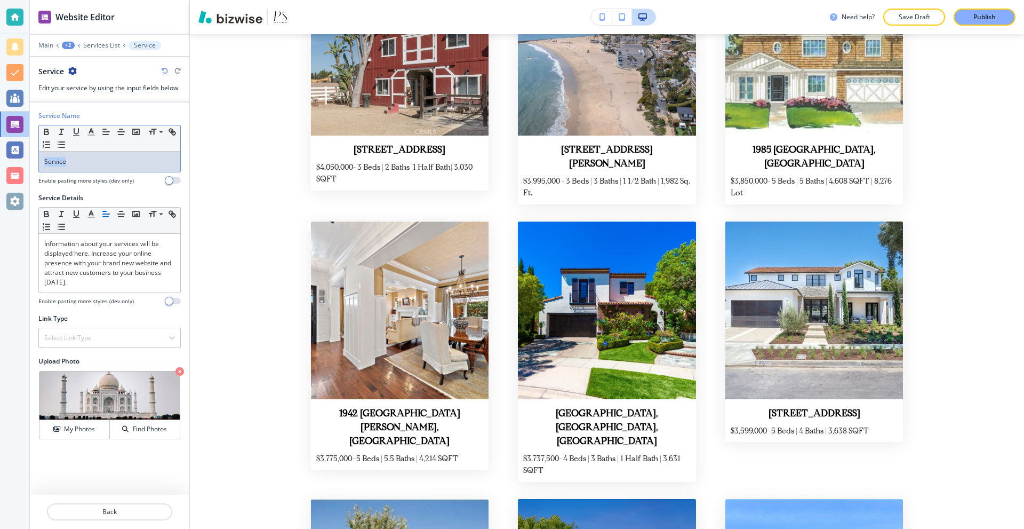
drag, startPoint x: 107, startPoint y: 162, endPoint x: 36, endPoint y: 162, distance: 71.5
click at [36, 160] on div "Service Name Small Normal Large Huge Service Enable pasting more styles (dev on…" at bounding box center [110, 152] width 160 height 82
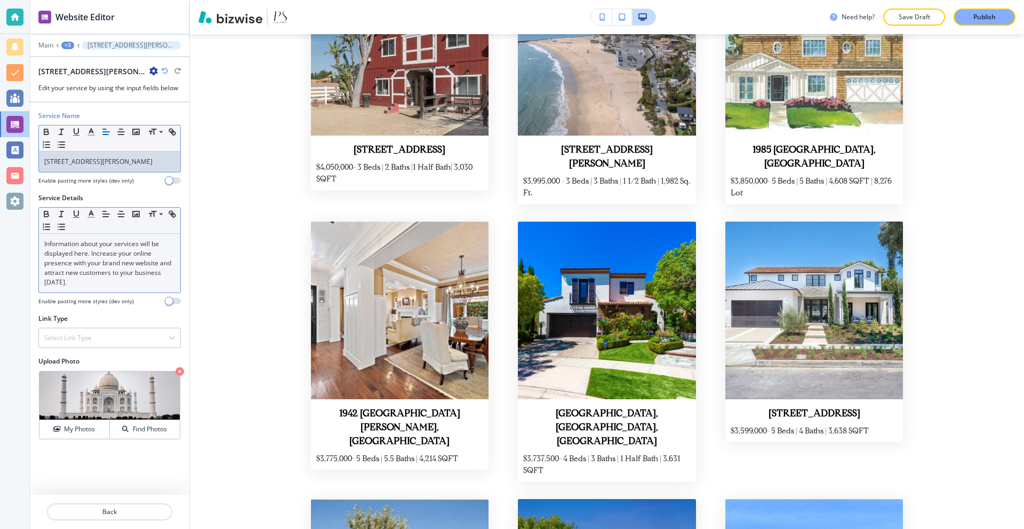
click at [127, 278] on p "Information about your services will be displayed here. Increase your online pr…" at bounding box center [109, 263] width 131 height 48
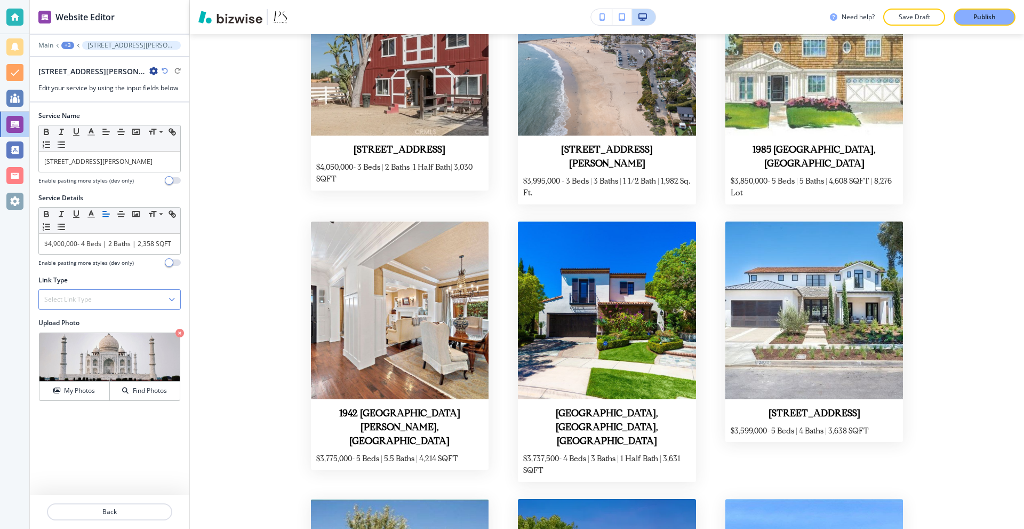
click at [102, 297] on div "Select Link Type" at bounding box center [109, 299] width 141 height 19
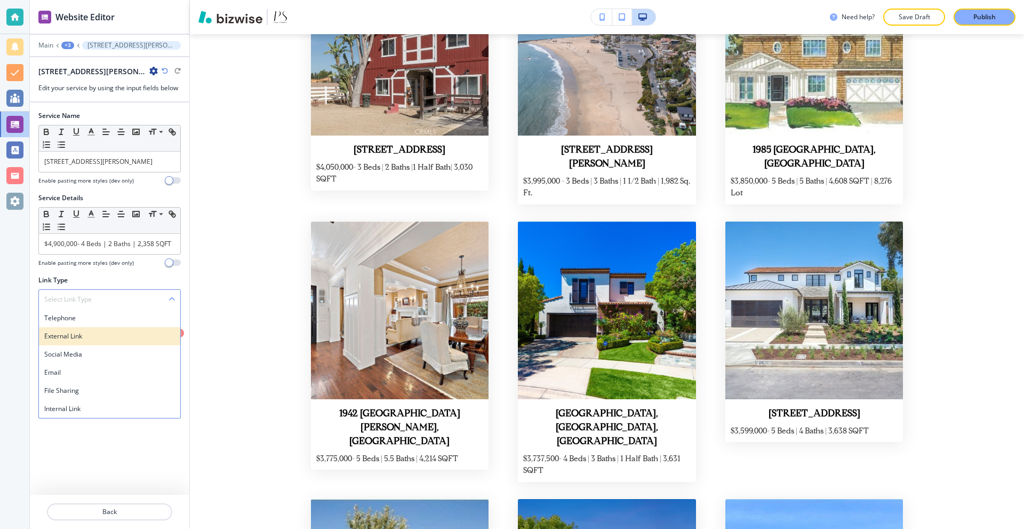
click at [88, 334] on h4 "External Link" at bounding box center [109, 336] width 131 height 10
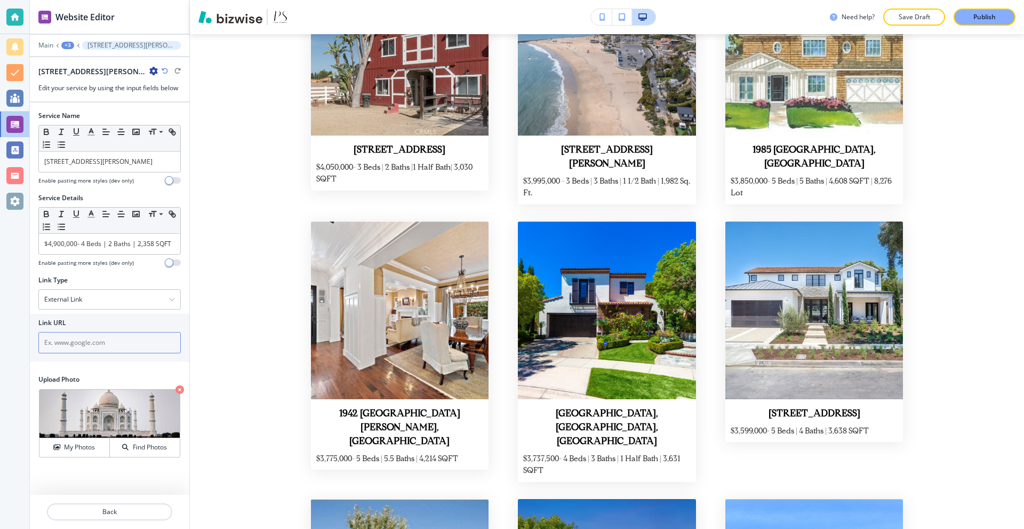
click at [95, 342] on input "text" at bounding box center [109, 342] width 142 height 21
paste input "[URL][DOMAIN_NAME][PERSON_NAME]"
type input "[URL][DOMAIN_NAME][PERSON_NAME]"
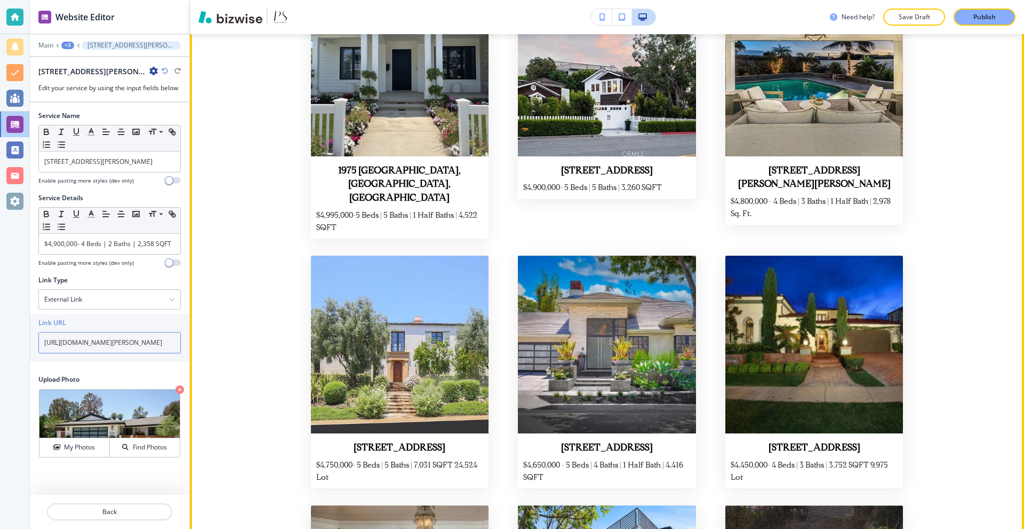
scroll to position [1194, 0]
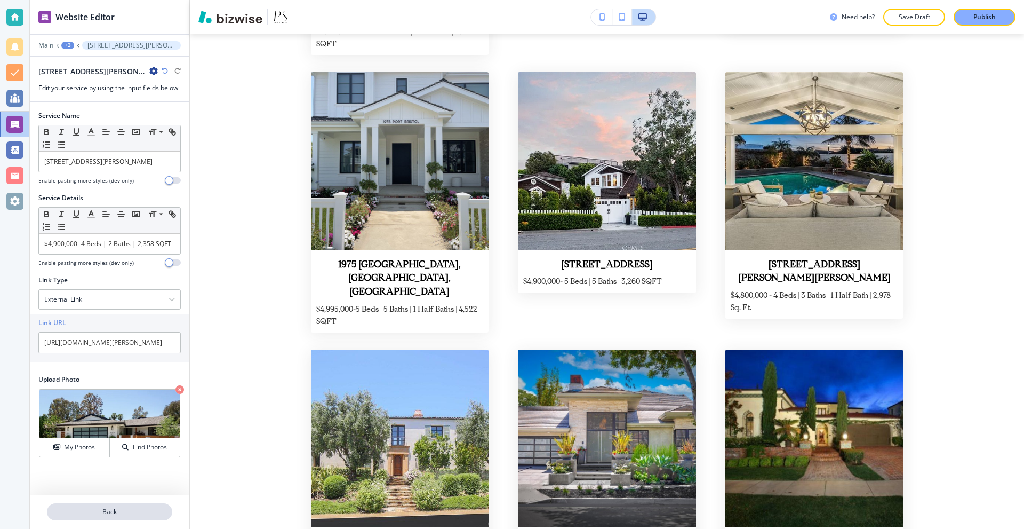
click at [125, 512] on p "Back" at bounding box center [109, 512] width 123 height 10
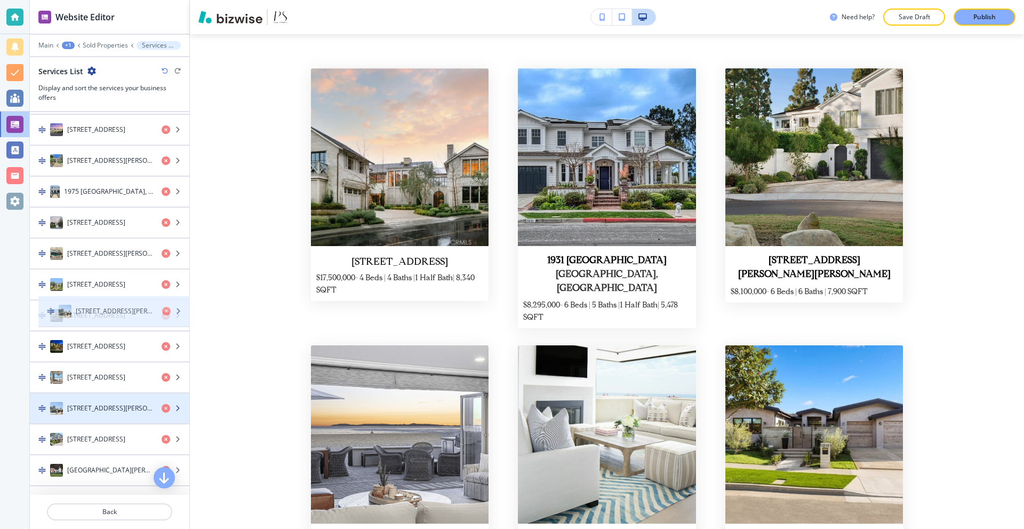
scroll to position [632, 0]
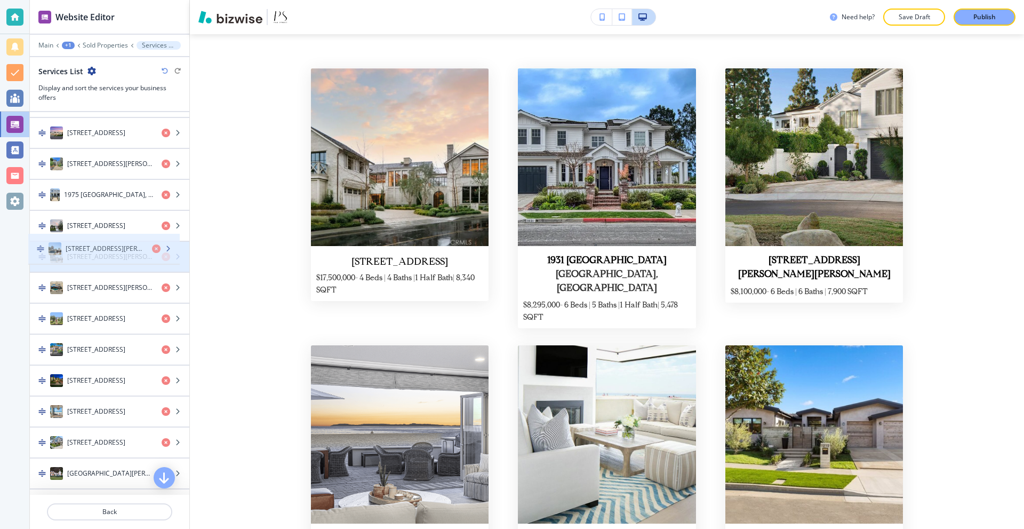
drag, startPoint x: 103, startPoint y: 425, endPoint x: 101, endPoint y: 252, distance: 172.3
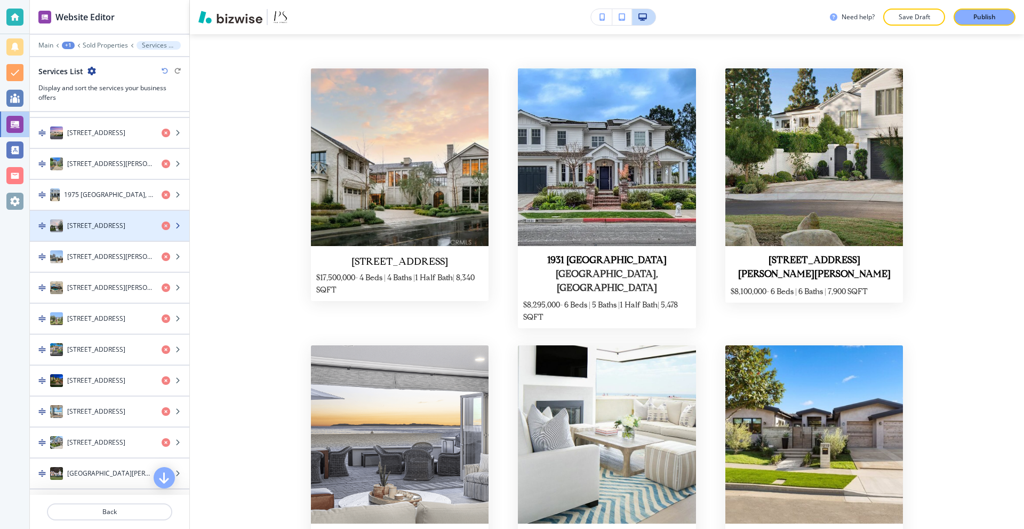
click at [100, 228] on h4 "[STREET_ADDRESS]" at bounding box center [96, 226] width 58 height 10
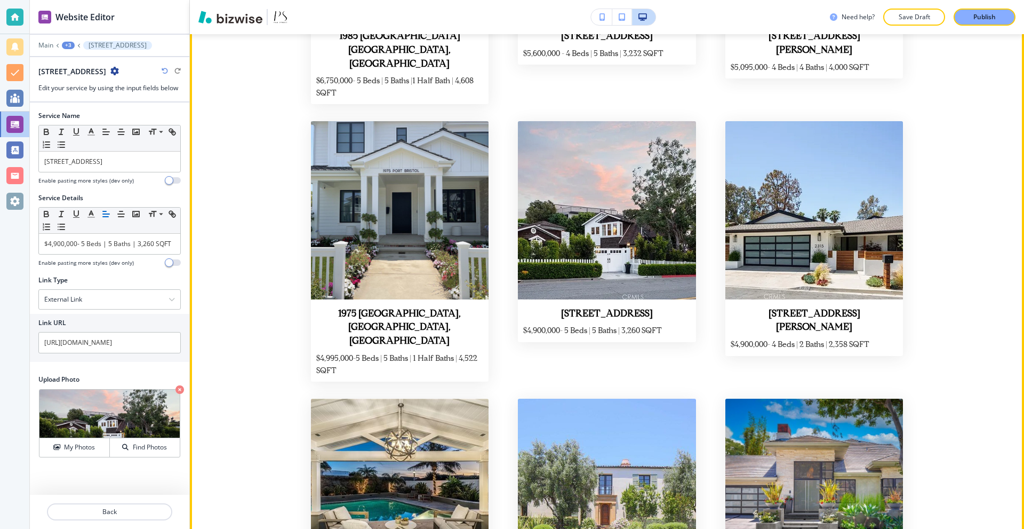
scroll to position [1194, 0]
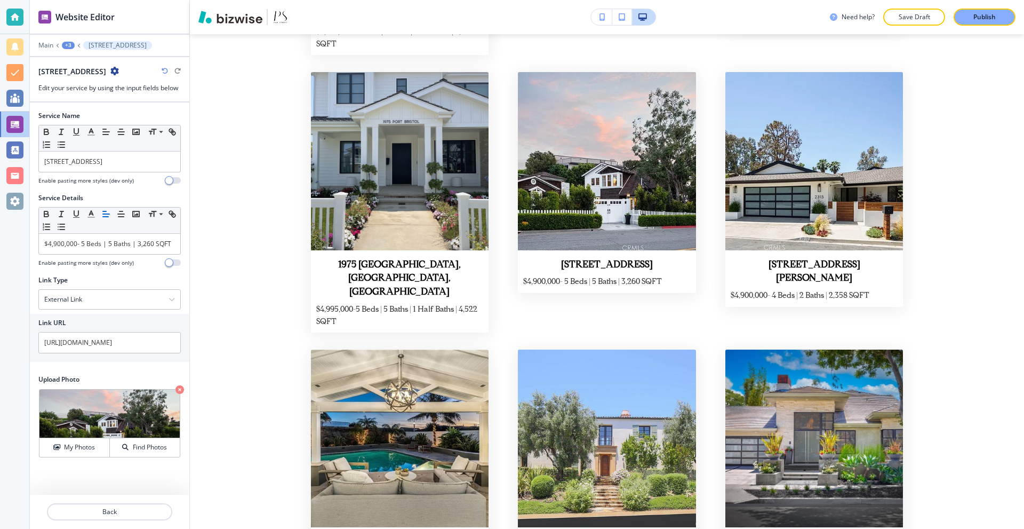
drag, startPoint x: 135, startPoint y: 495, endPoint x: 129, endPoint y: 497, distance: 6.4
click at [133, 496] on div at bounding box center [110, 499] width 160 height 9
click at [125, 500] on div at bounding box center [110, 499] width 160 height 9
click at [129, 507] on p "Back" at bounding box center [109, 512] width 123 height 10
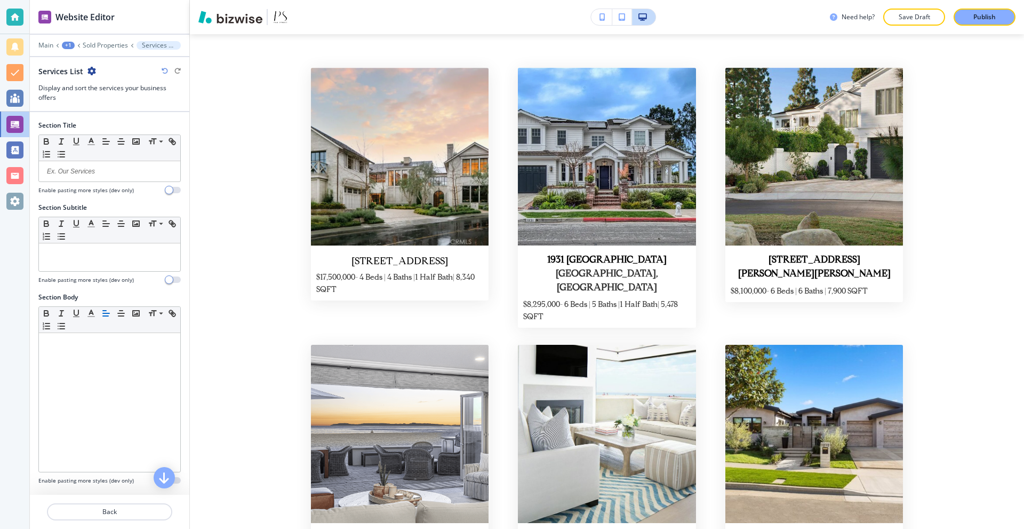
scroll to position [394, 0]
click at [109, 45] on p "Sold Properties" at bounding box center [105, 45] width 45 height 7
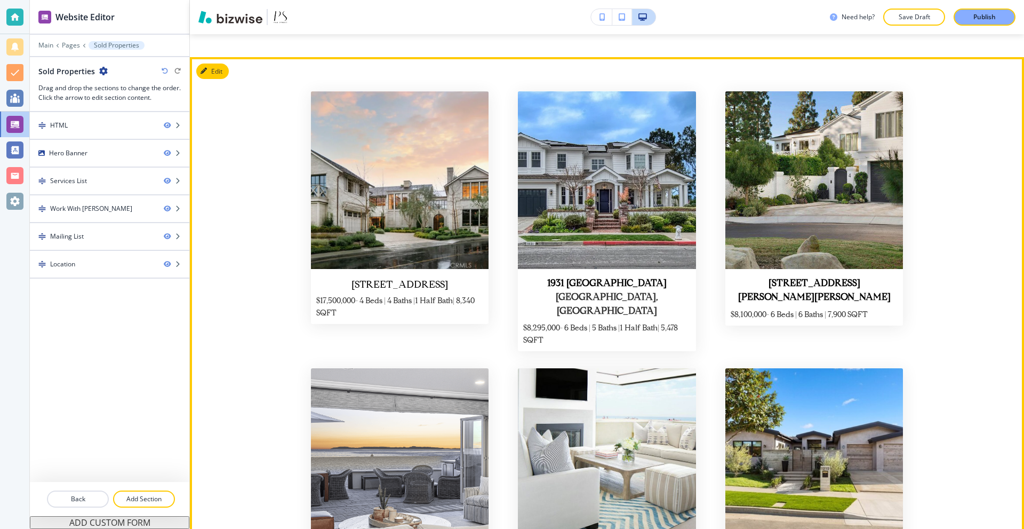
scroll to position [181, 0]
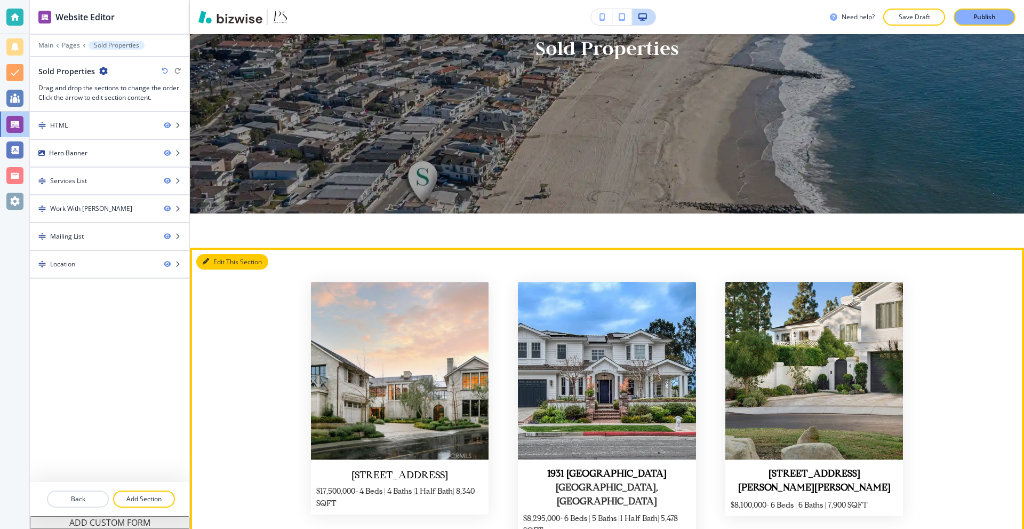
click at [220, 263] on button "Edit This Section" at bounding box center [232, 262] width 72 height 16
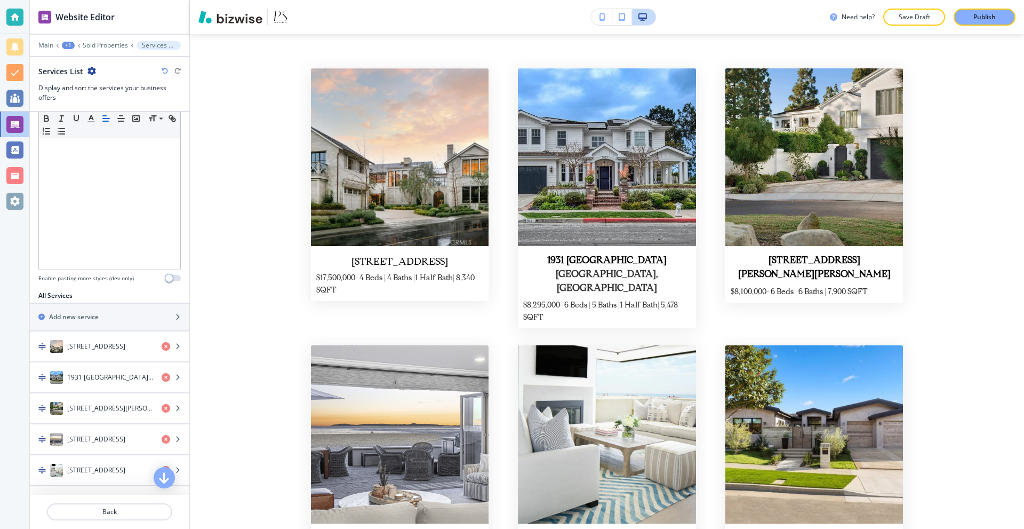
scroll to position [267, 0]
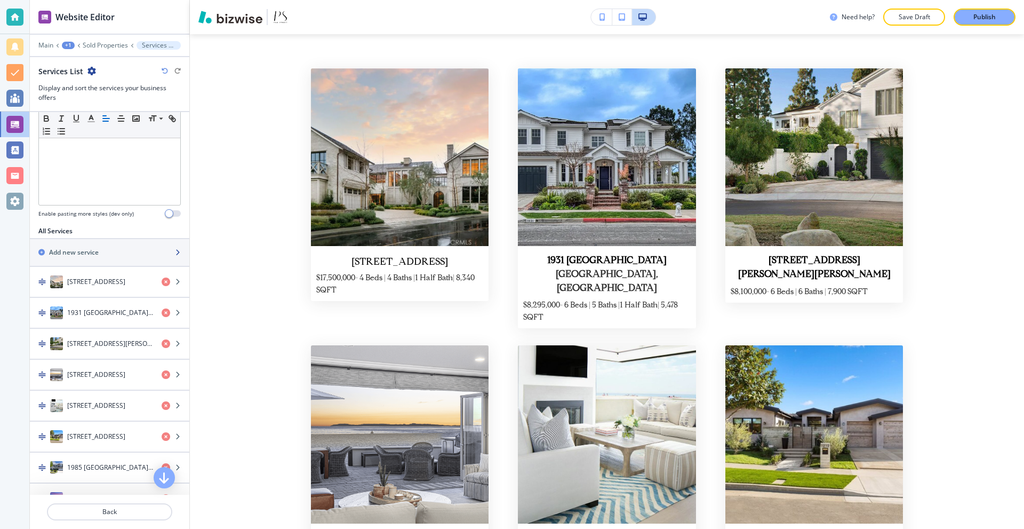
click at [103, 252] on div "Add new service" at bounding box center [98, 253] width 136 height 10
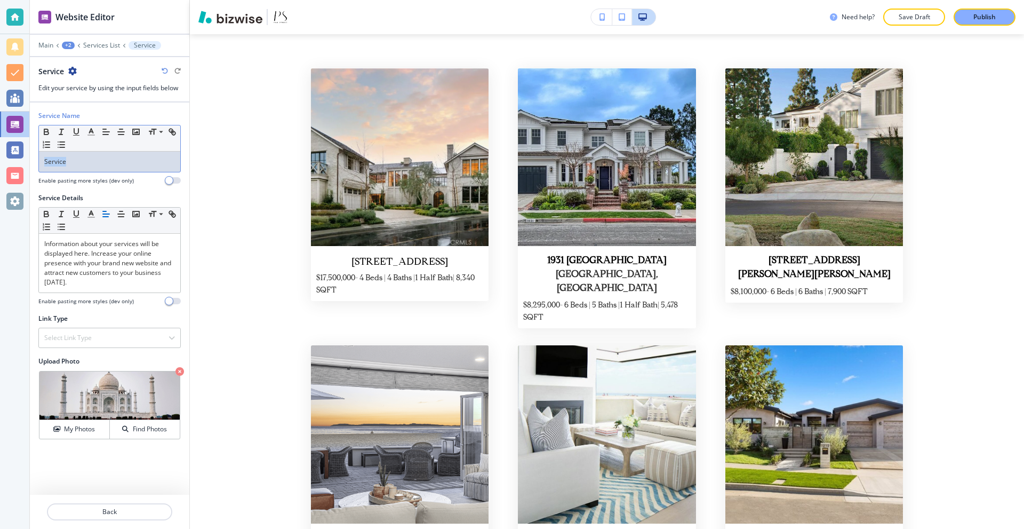
drag, startPoint x: 99, startPoint y: 156, endPoint x: 105, endPoint y: 155, distance: 5.4
click at [41, 160] on div "Service" at bounding box center [109, 161] width 141 height 20
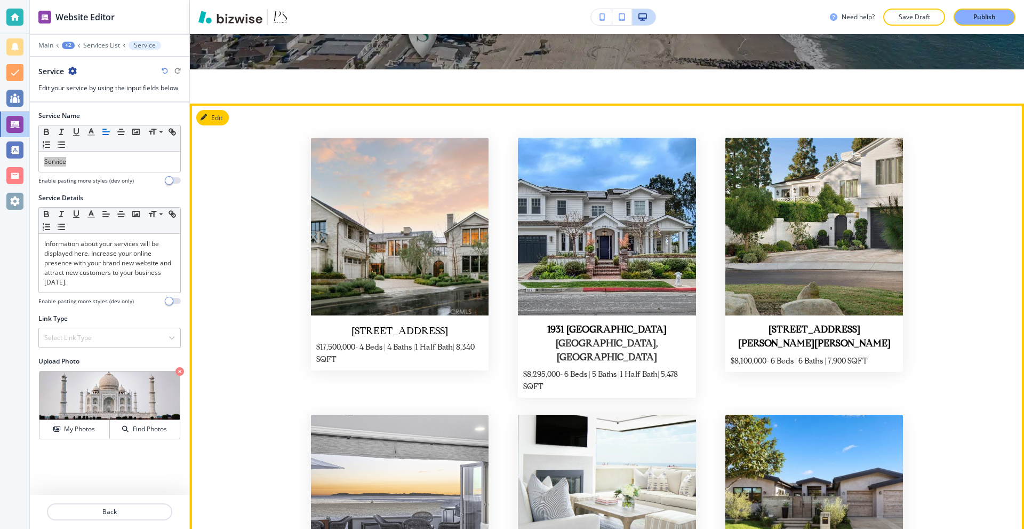
scroll to position [234, 0]
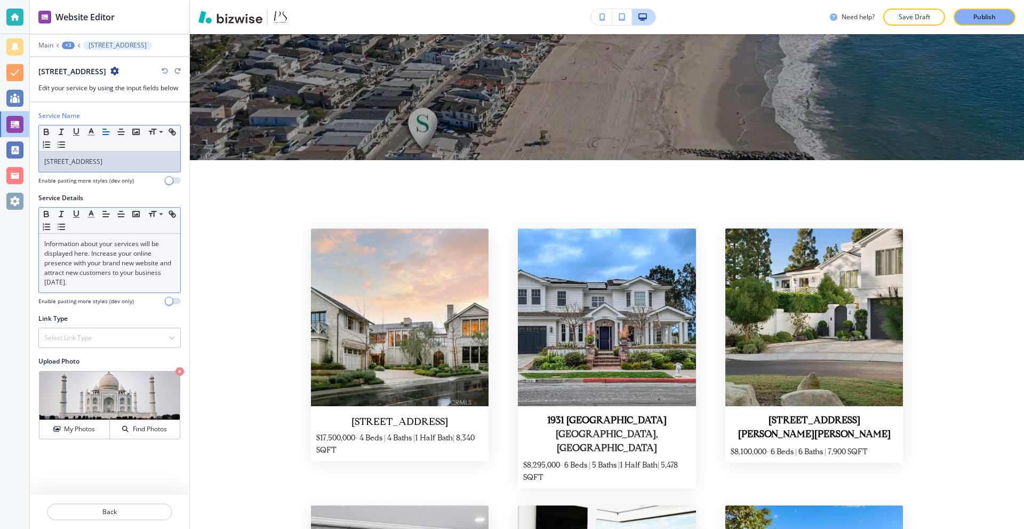
click at [101, 273] on p "Information about your services will be displayed here. Increase your online pr…" at bounding box center [109, 263] width 131 height 48
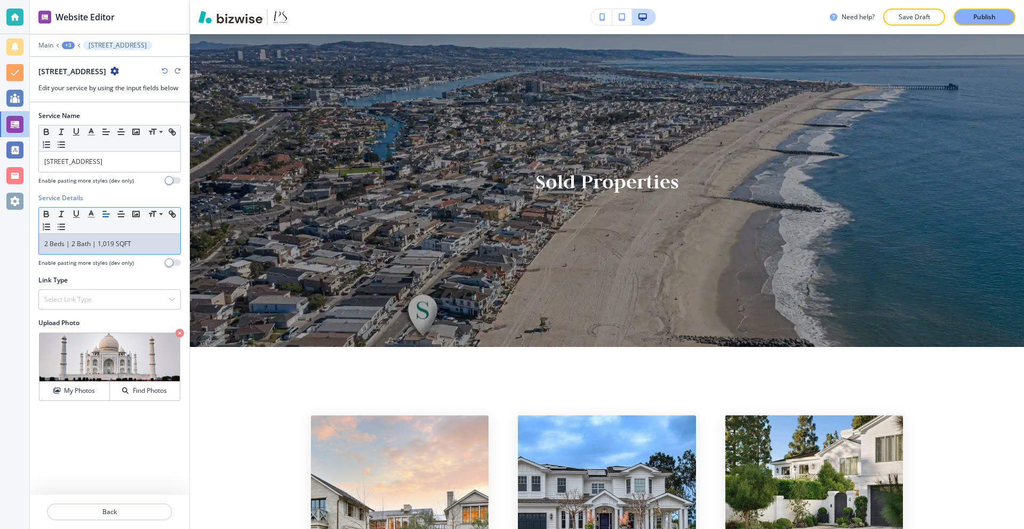
scroll to position [0, 0]
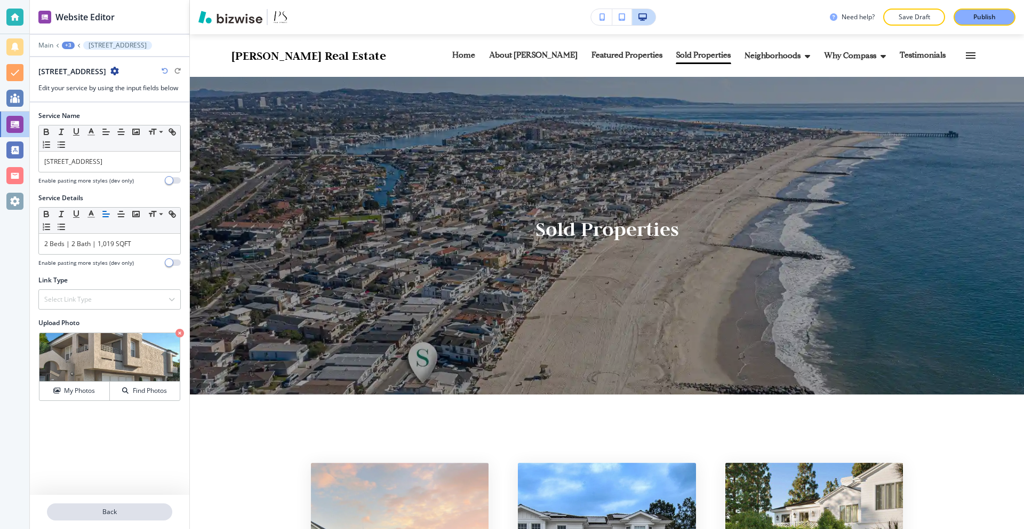
click at [121, 516] on p "Back" at bounding box center [109, 512] width 123 height 10
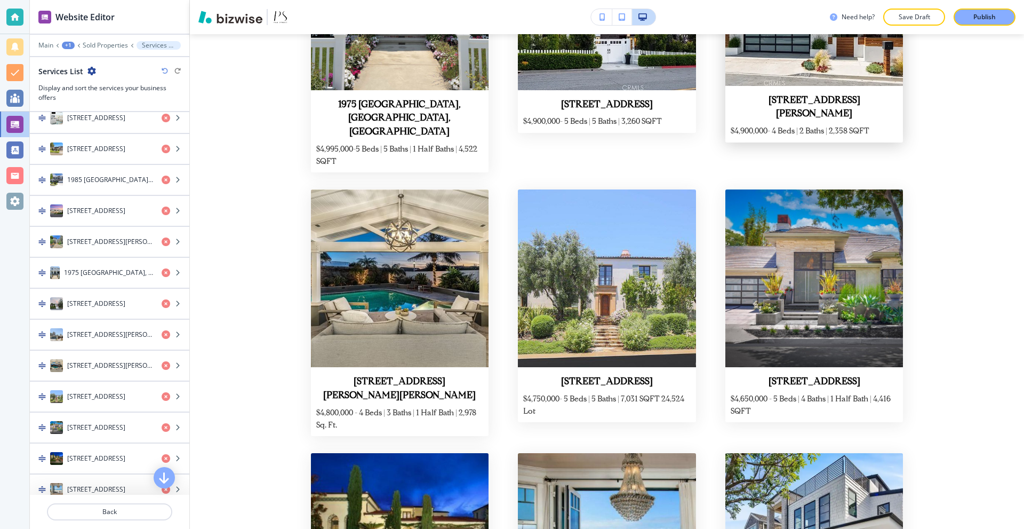
scroll to position [3994, 0]
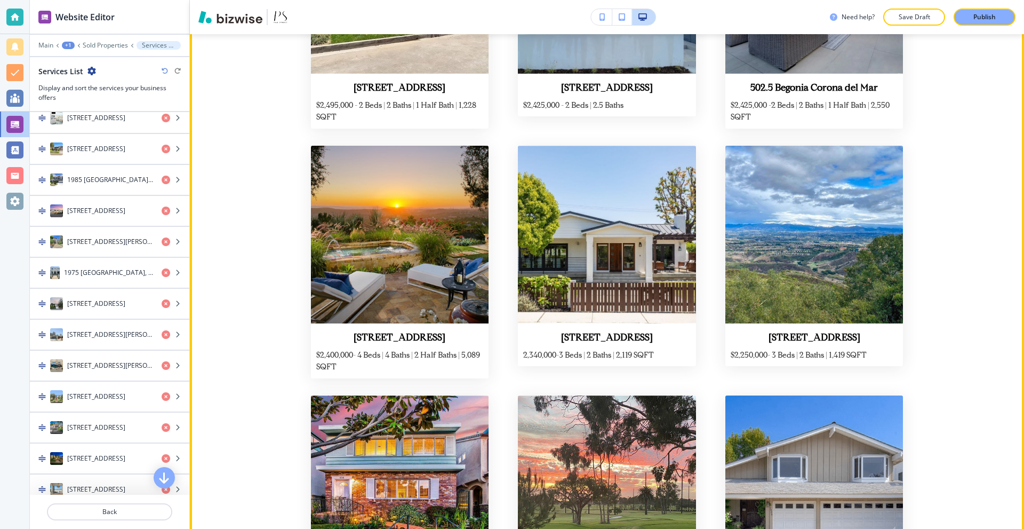
click at [244, 150] on section "[STREET_ADDRESS] $17,500,000- 4 Beds | 4 Baths |1 Half Bath| 8,340 SQFT [STREET…" at bounding box center [607, 306] width 834 height 7745
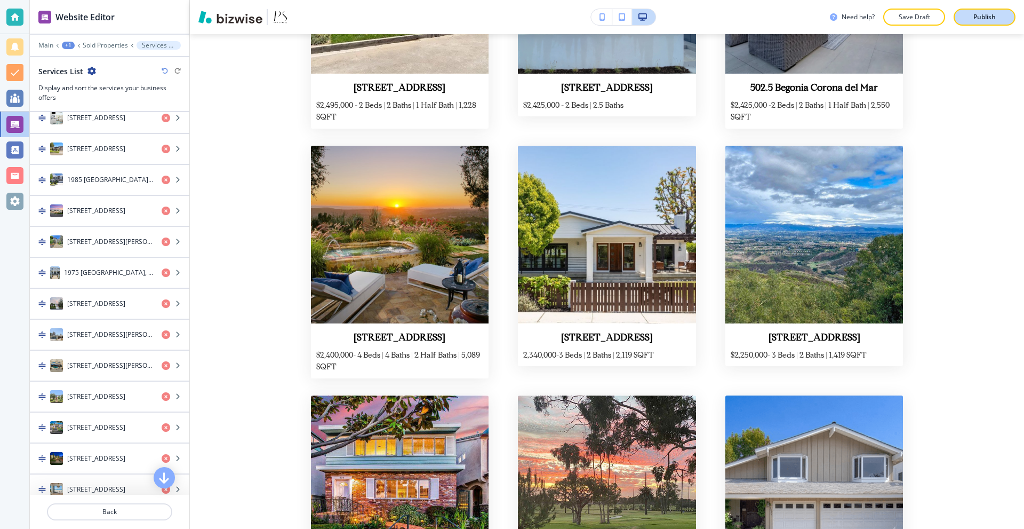
click at [957, 18] on button "Publish" at bounding box center [985, 17] width 62 height 17
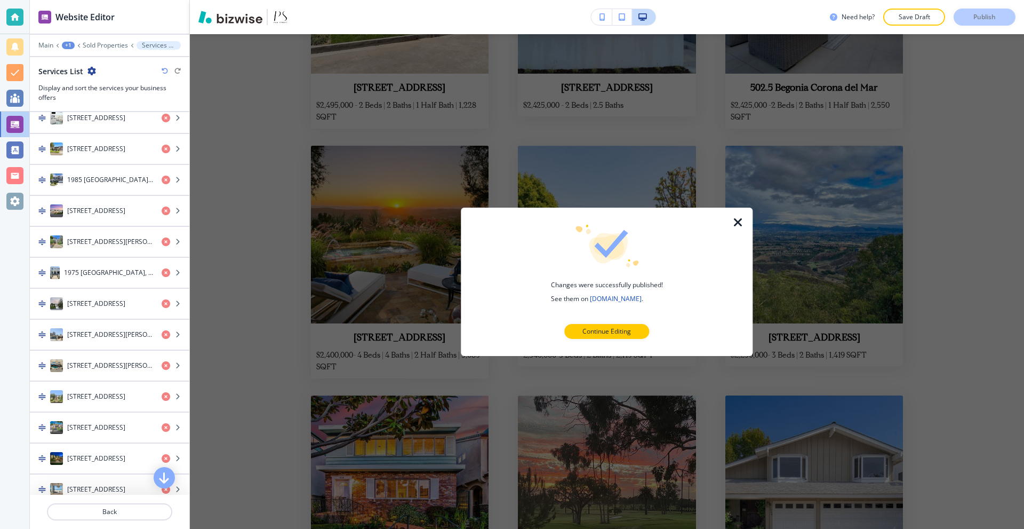
click at [14, 7] on div at bounding box center [14, 17] width 29 height 34
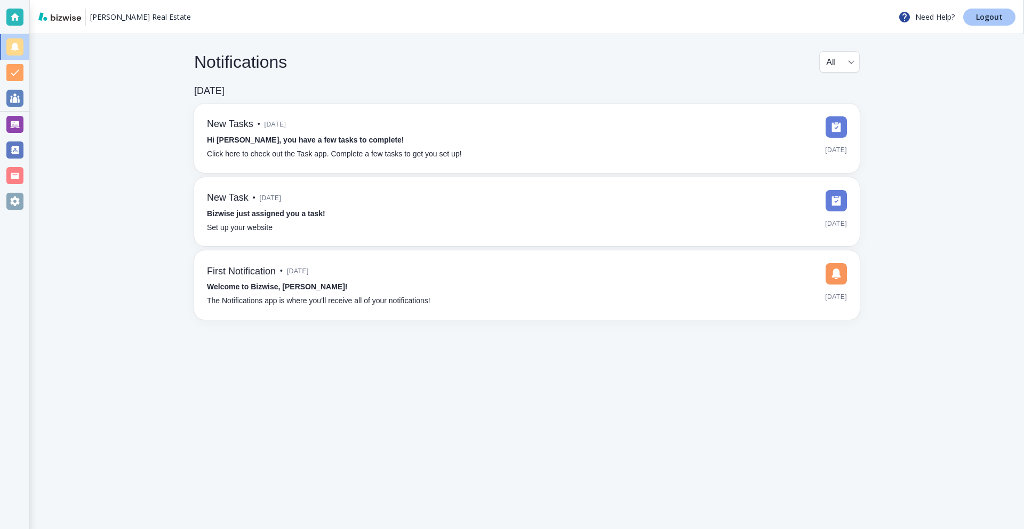
click at [975, 21] on link "Logout" at bounding box center [989, 17] width 52 height 17
